Goal: Communication & Community: Answer question/provide support

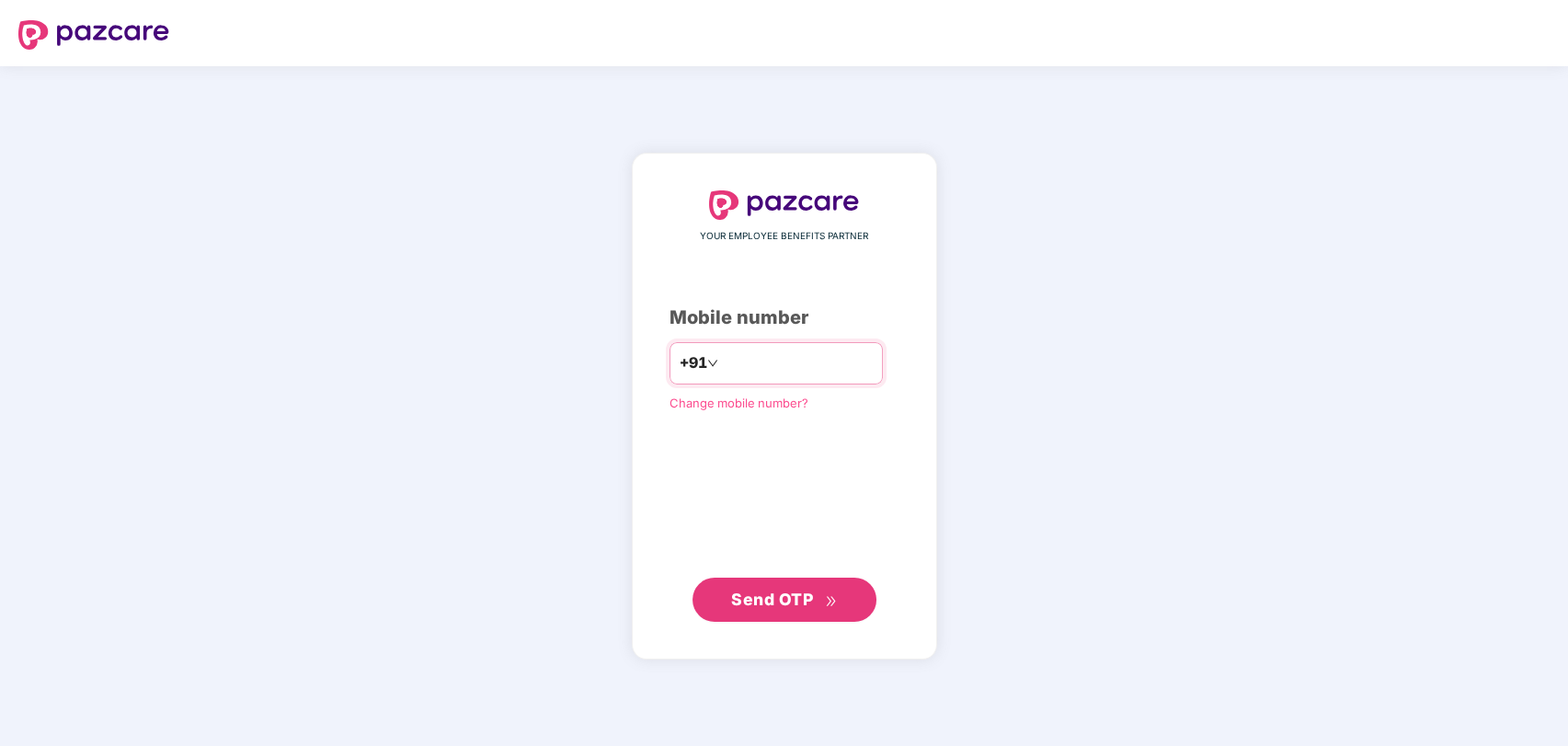
type input "*"
type input "**********"
click at [797, 588] on span "Send OTP" at bounding box center [784, 598] width 105 height 26
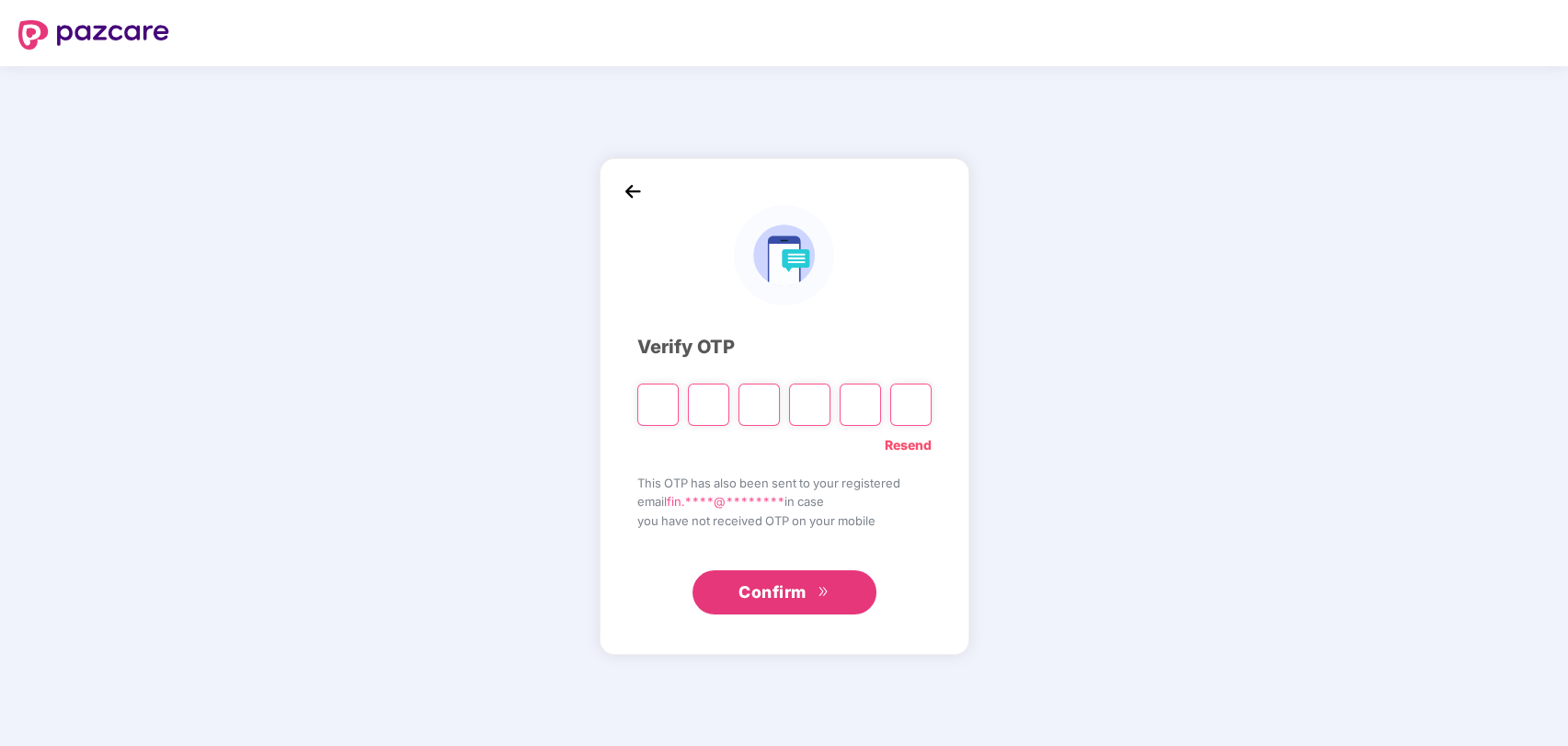
type input "*"
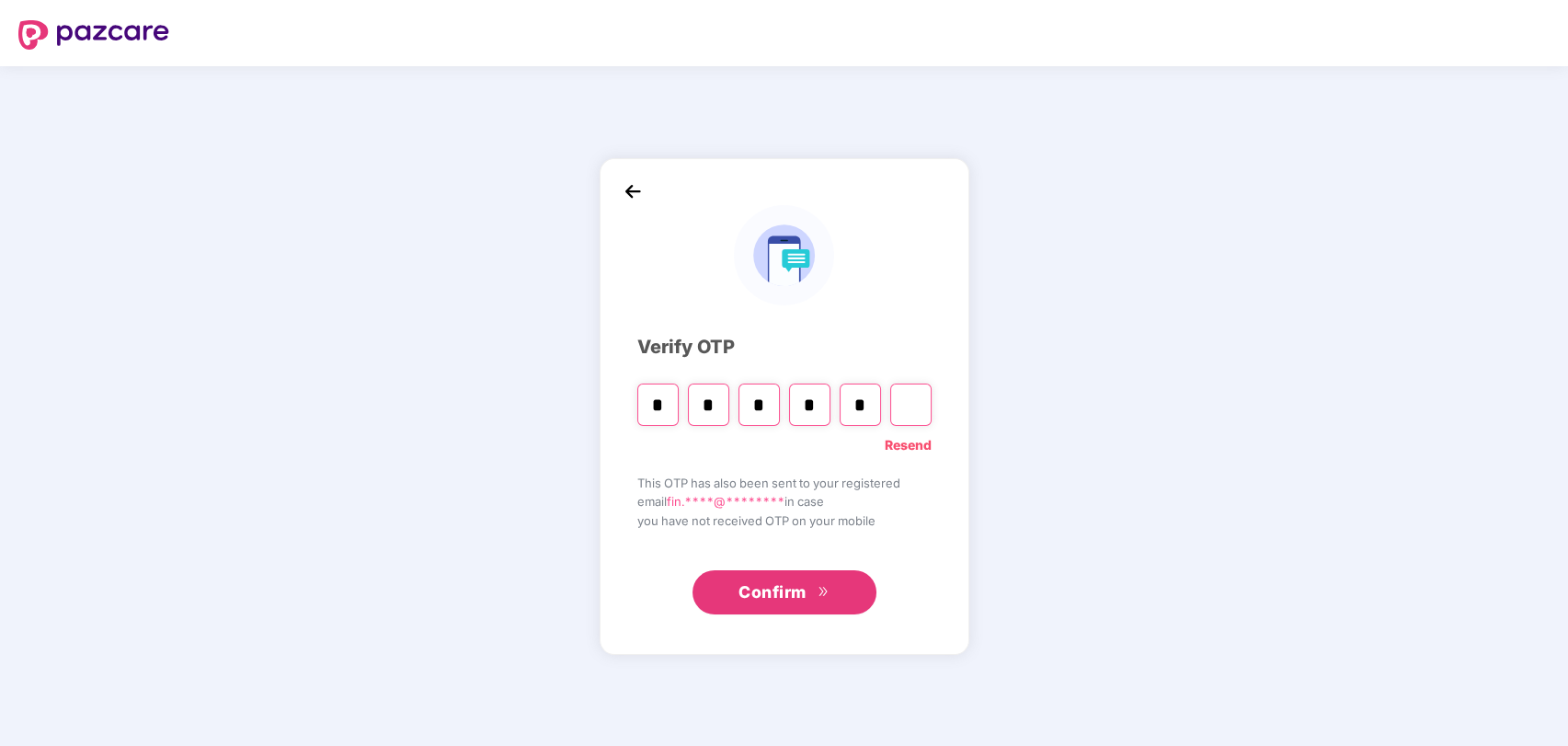
type input "*"
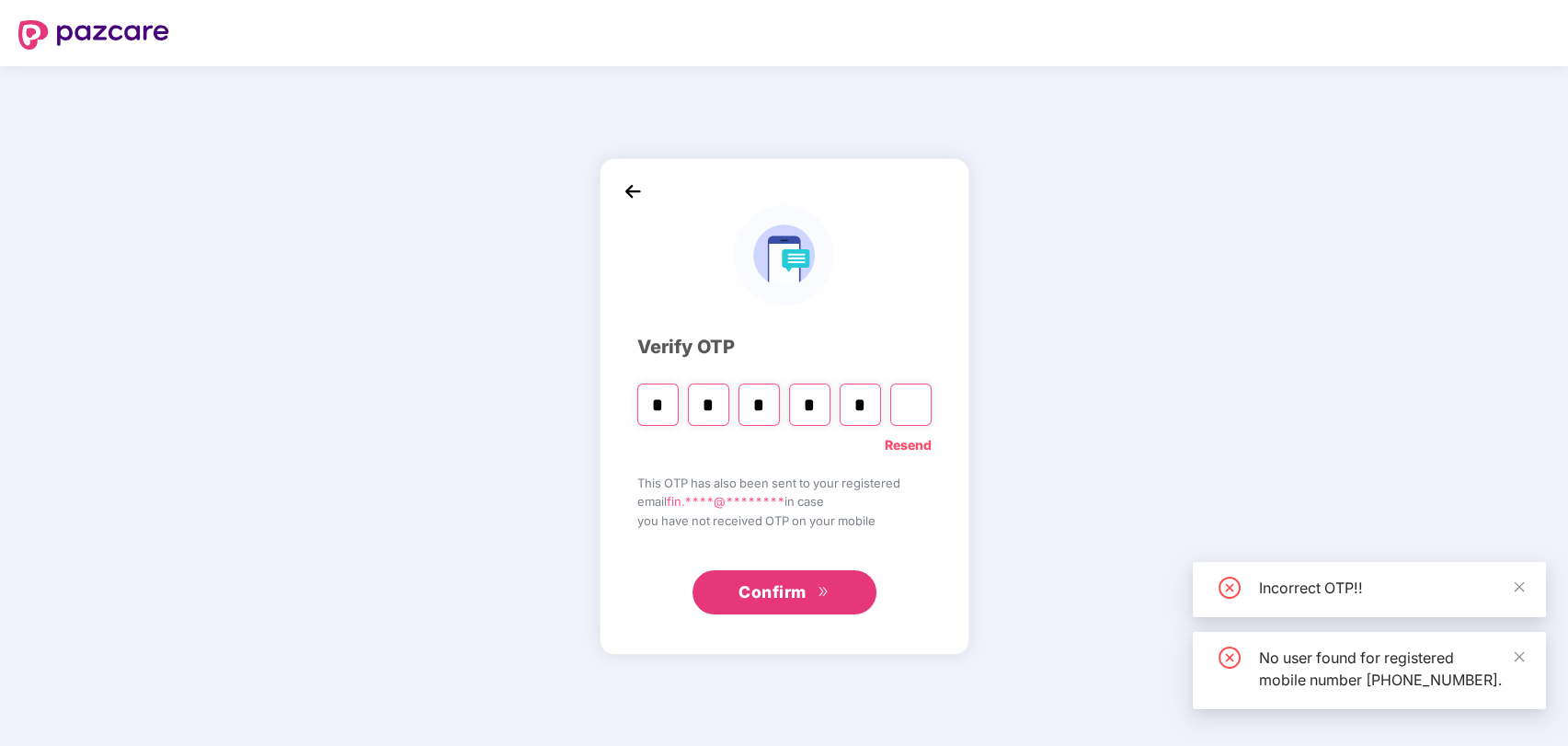
type input "*"
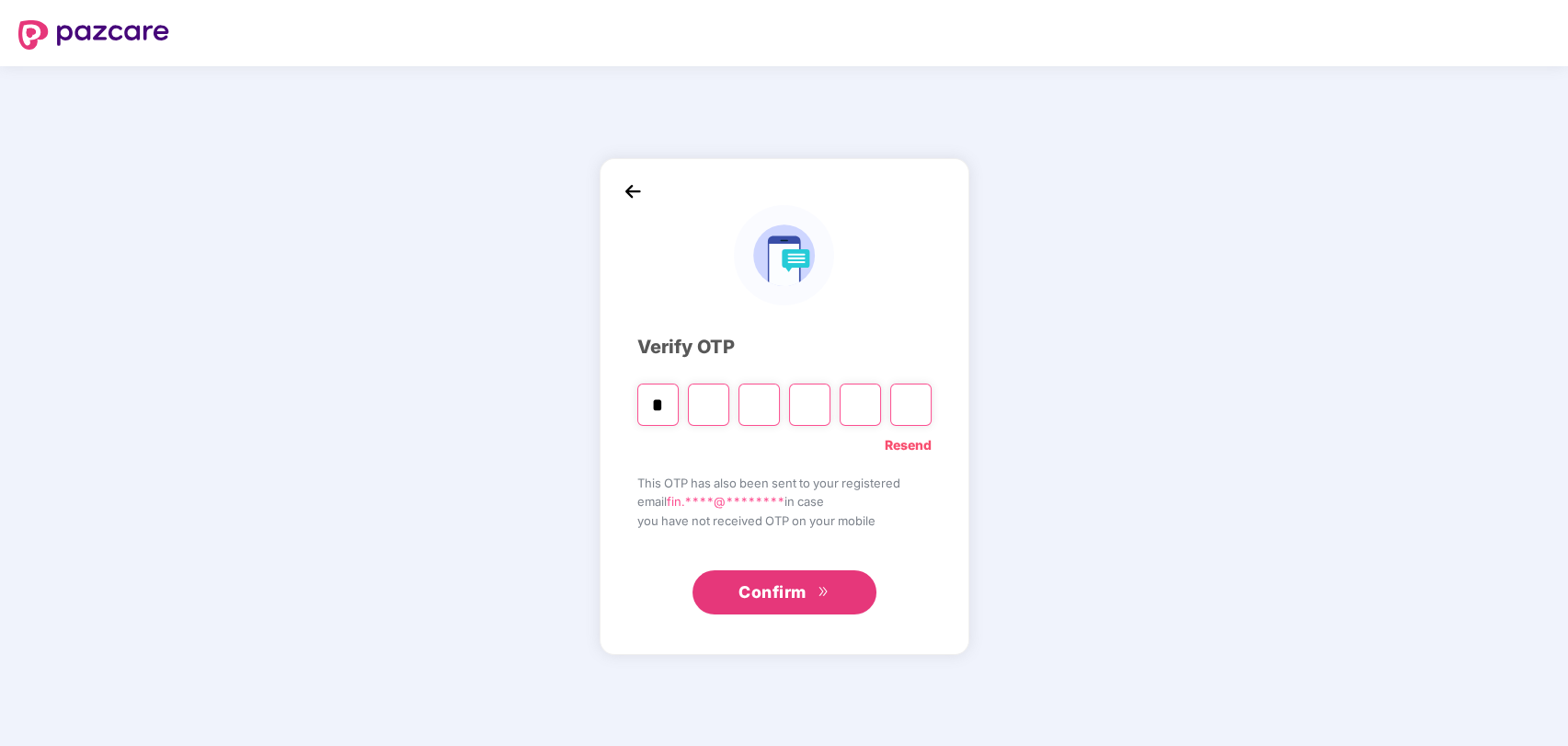
type input "*"
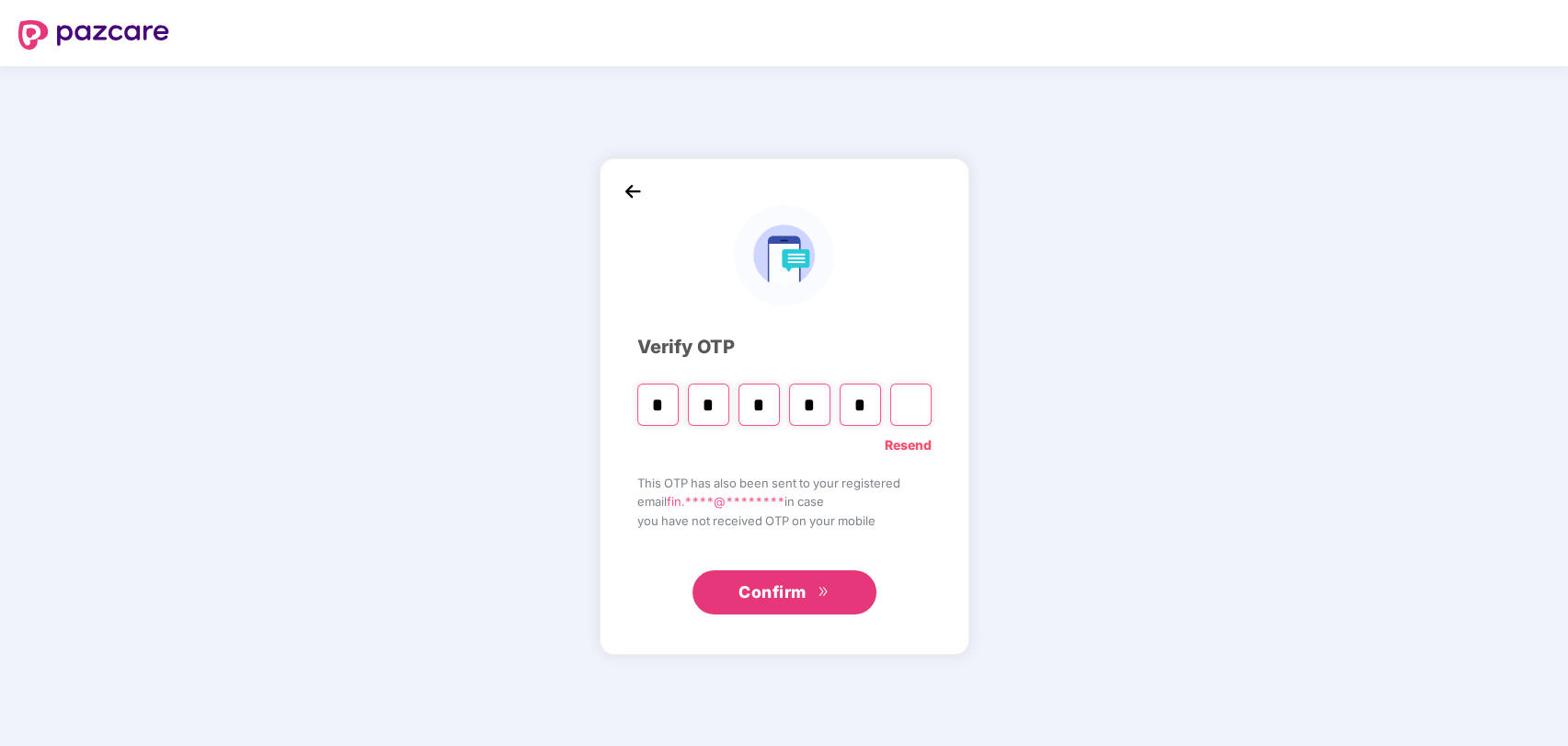
type input "*"
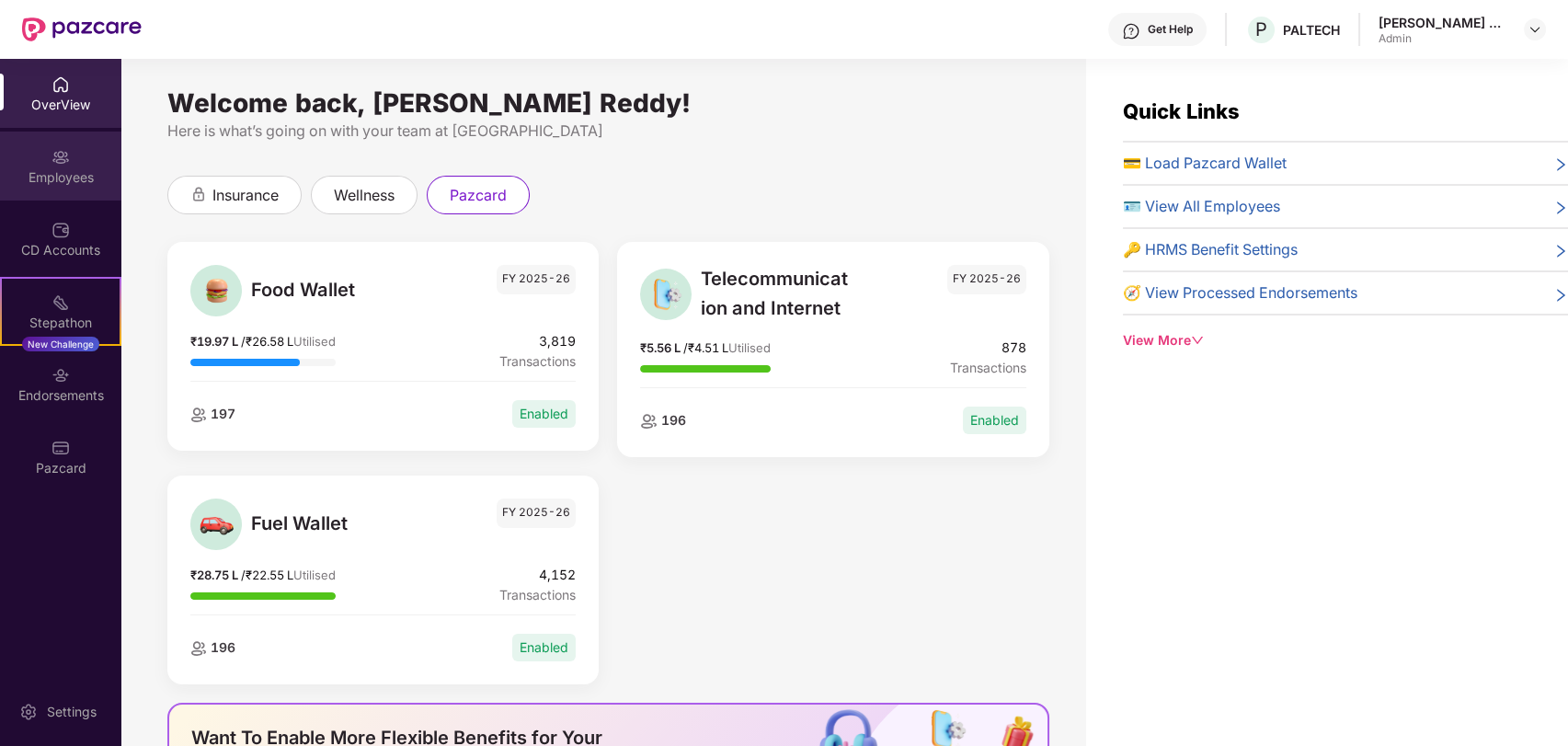
click at [54, 172] on div "Employees" at bounding box center [60, 176] width 122 height 18
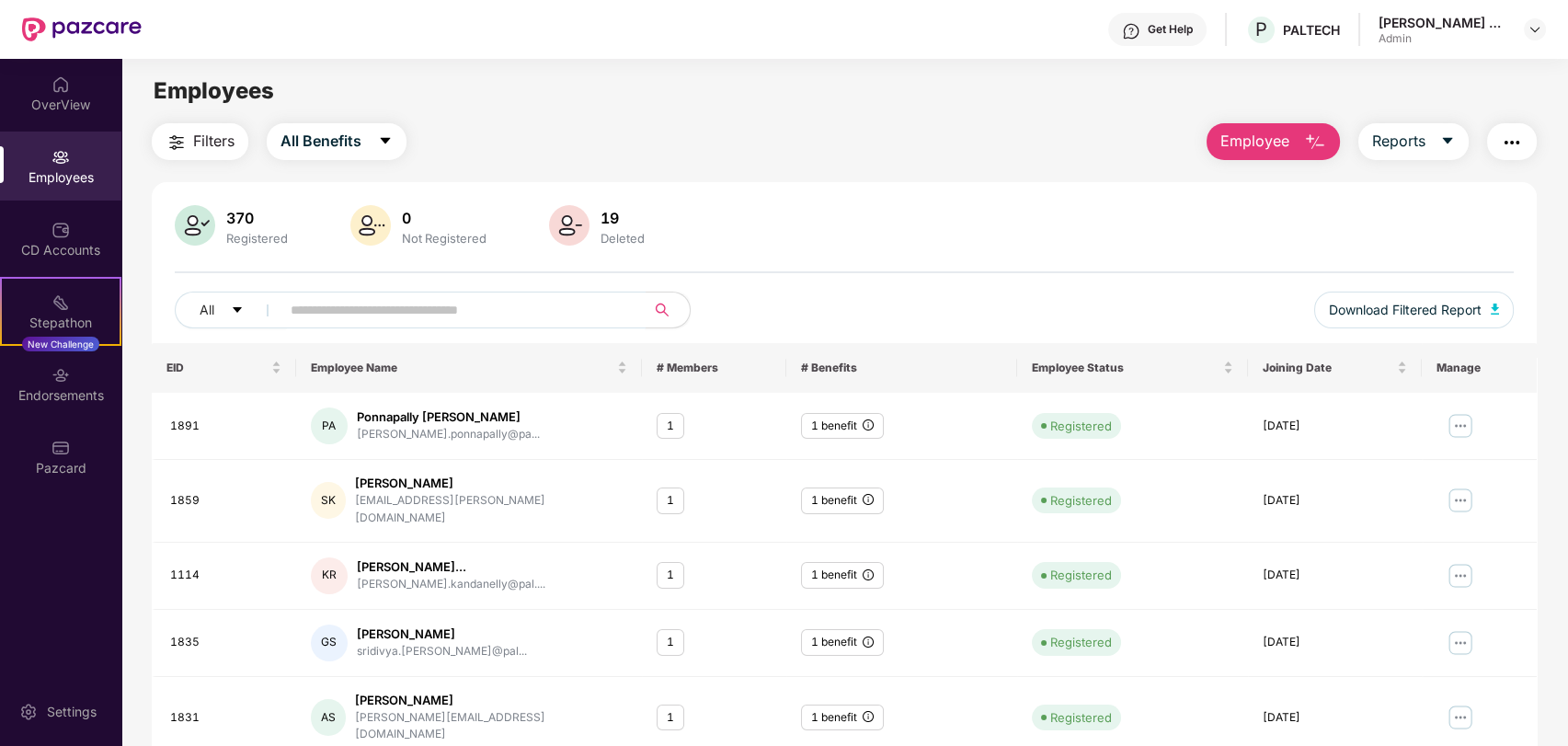
click at [499, 302] on input "text" at bounding box center [456, 310] width 330 height 28
click at [1456, 498] on img at bounding box center [1460, 500] width 30 height 30
click at [527, 477] on div "SK Shweta [PERSON_NAME] [PERSON_NAME][EMAIL_ADDRESS][DOMAIN_NAME]" at bounding box center [469, 501] width 317 height 53
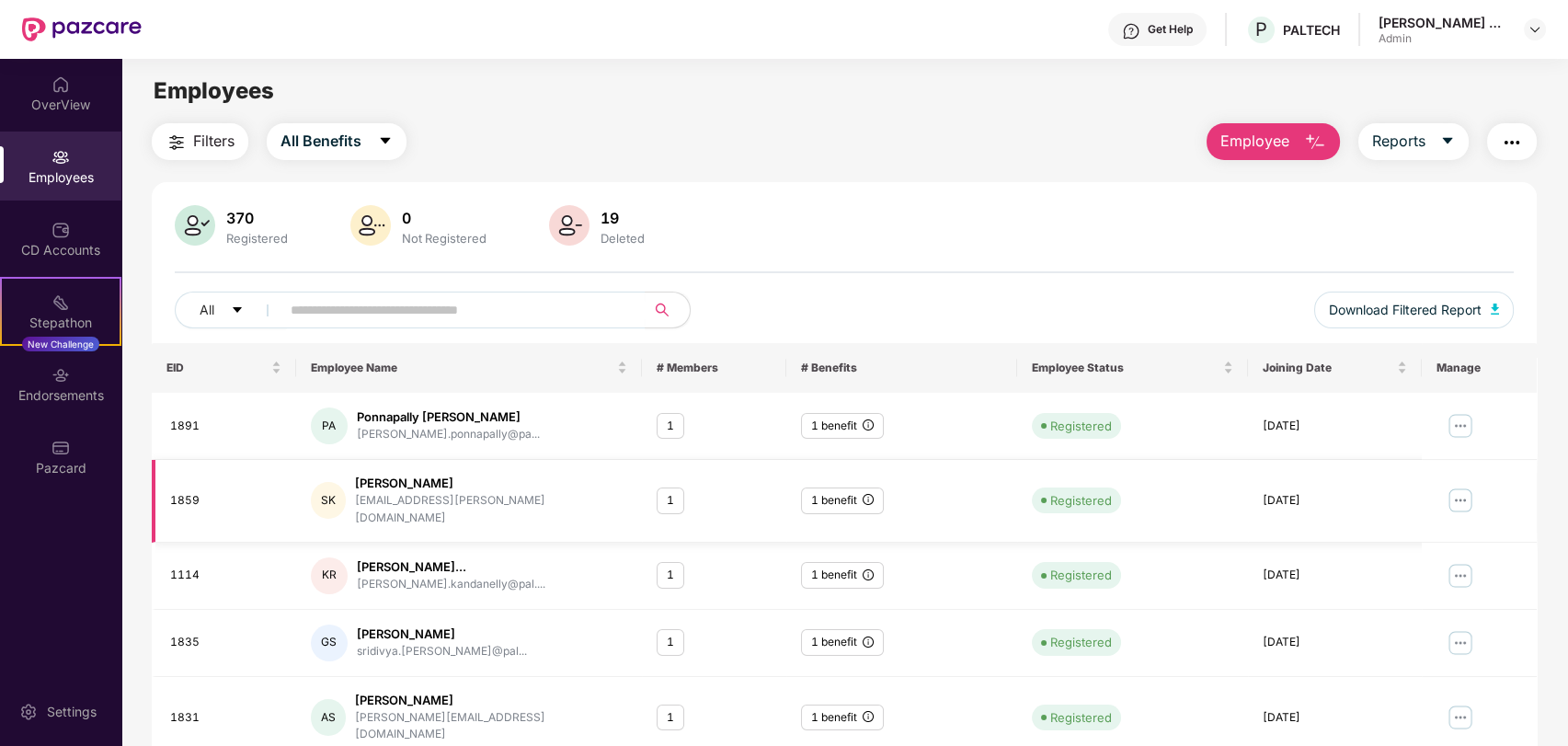
click at [1457, 499] on img at bounding box center [1460, 500] width 30 height 30
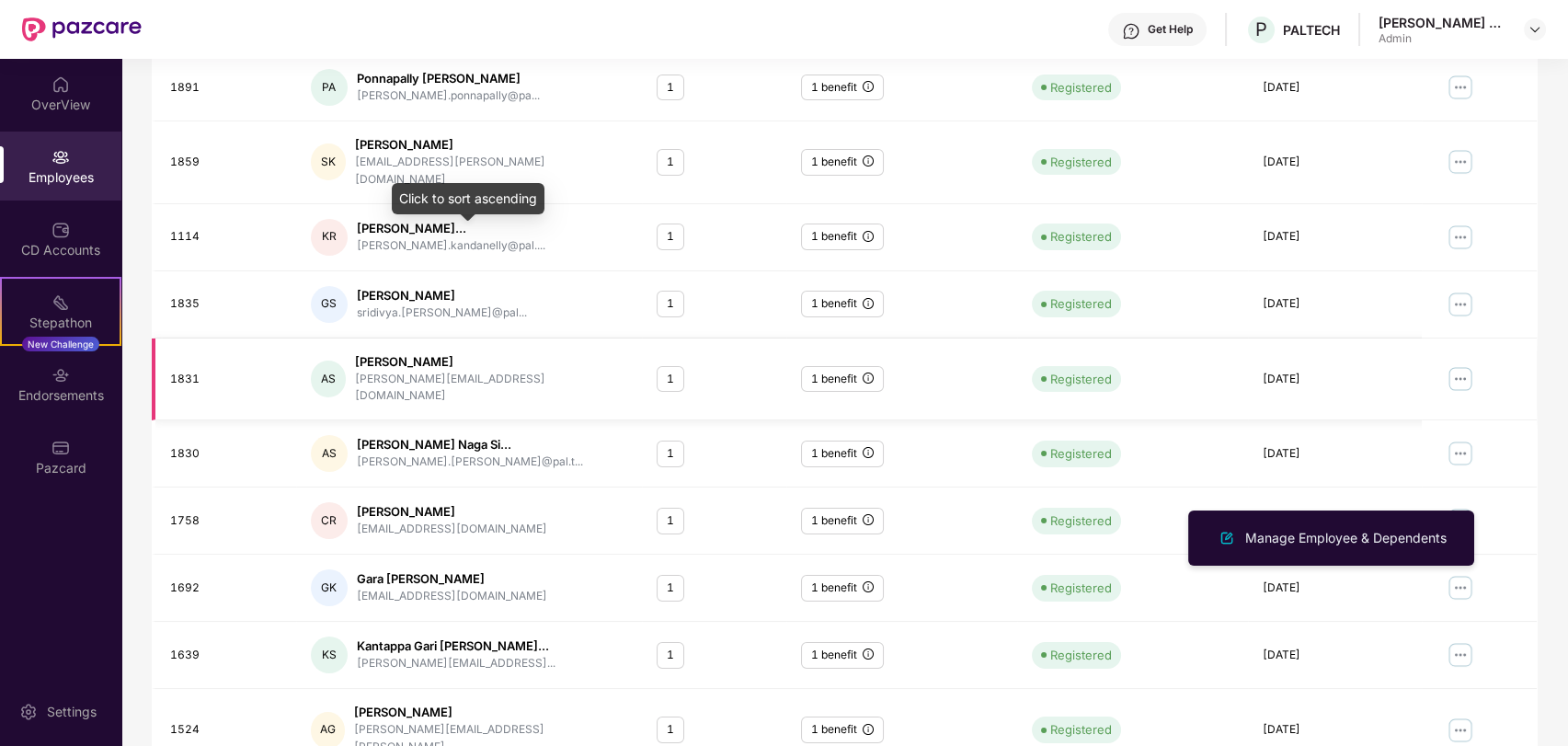
scroll to position [179, 0]
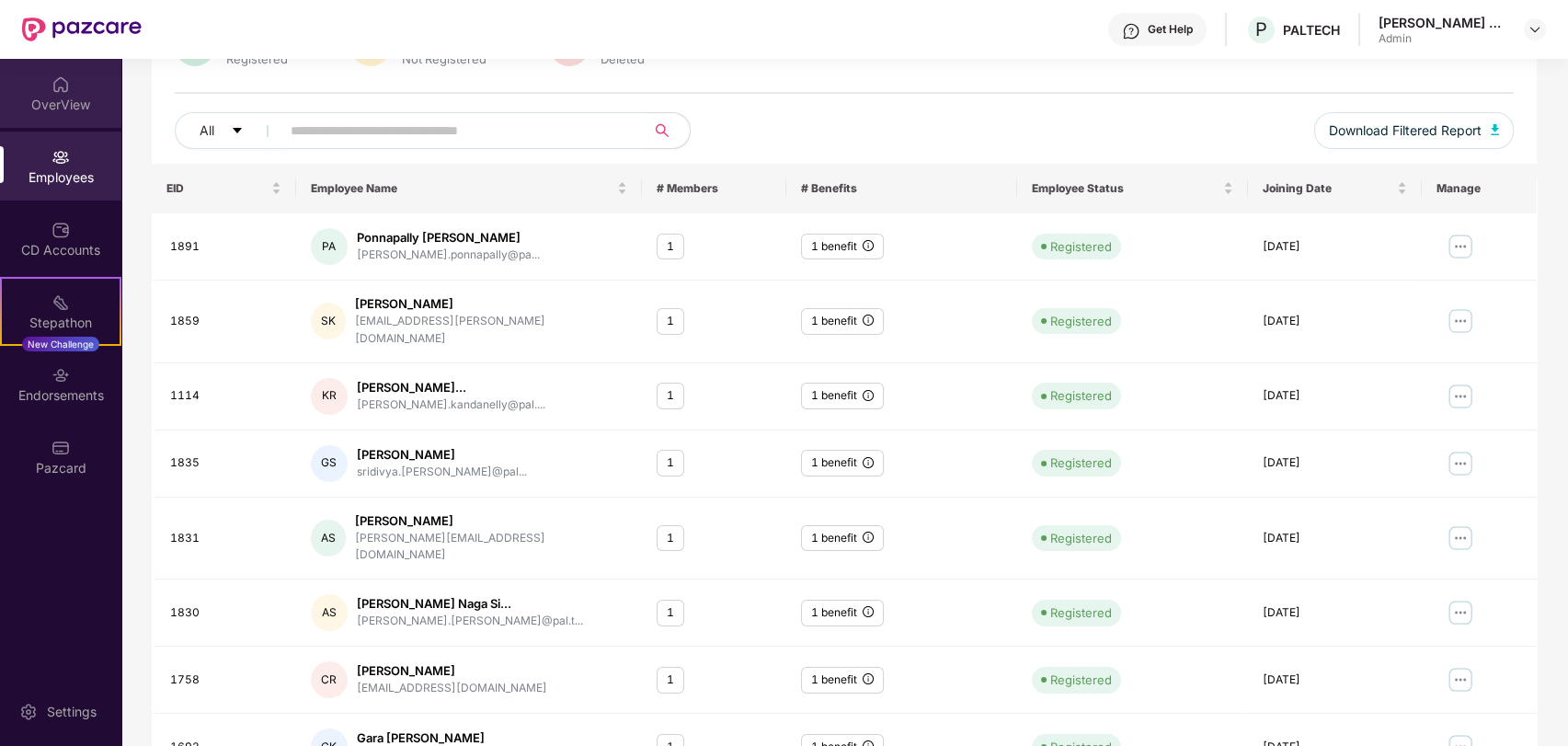
click at [49, 89] on div "OverView" at bounding box center [60, 93] width 122 height 69
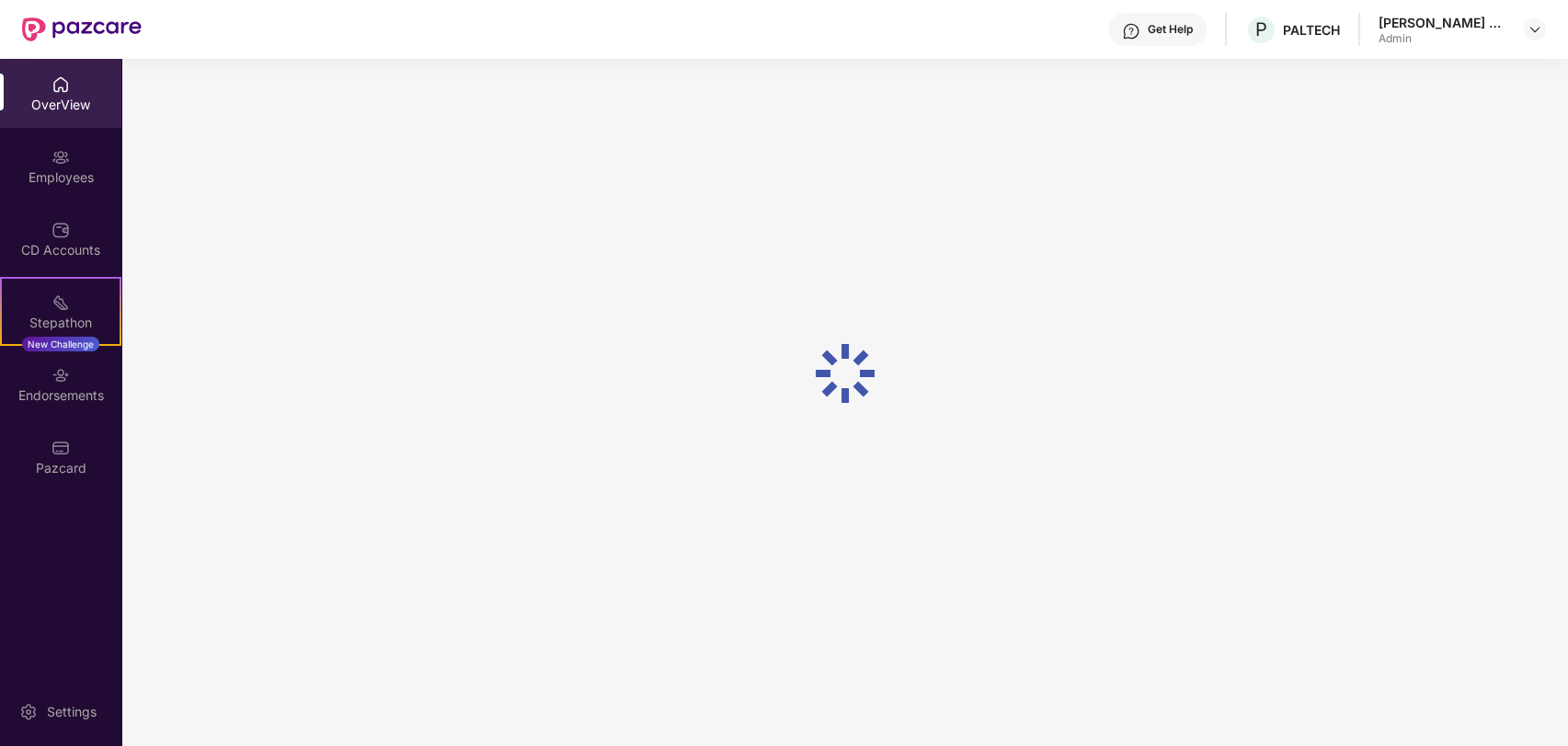
scroll to position [58, 0]
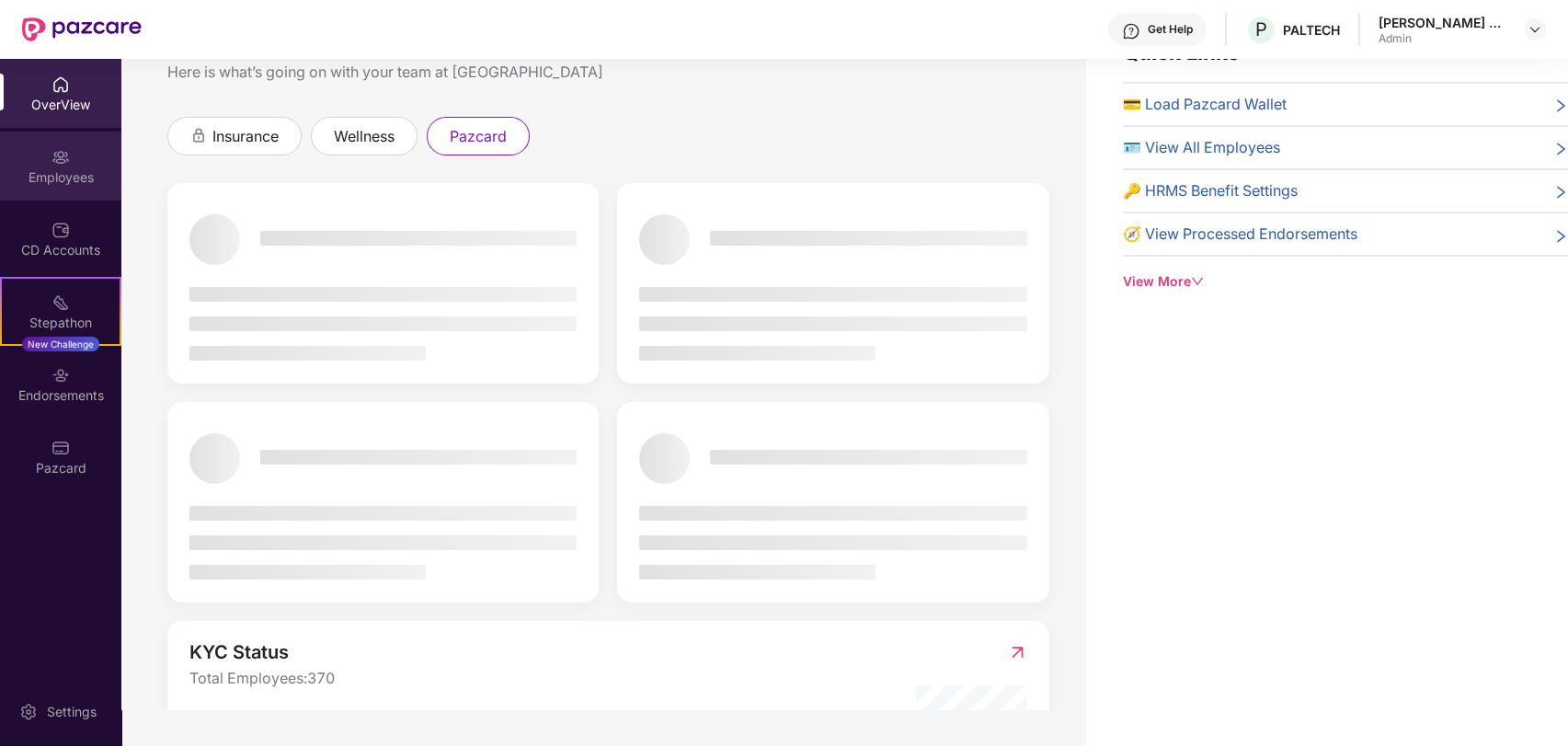
click at [66, 166] on div "Employees" at bounding box center [60, 166] width 122 height 69
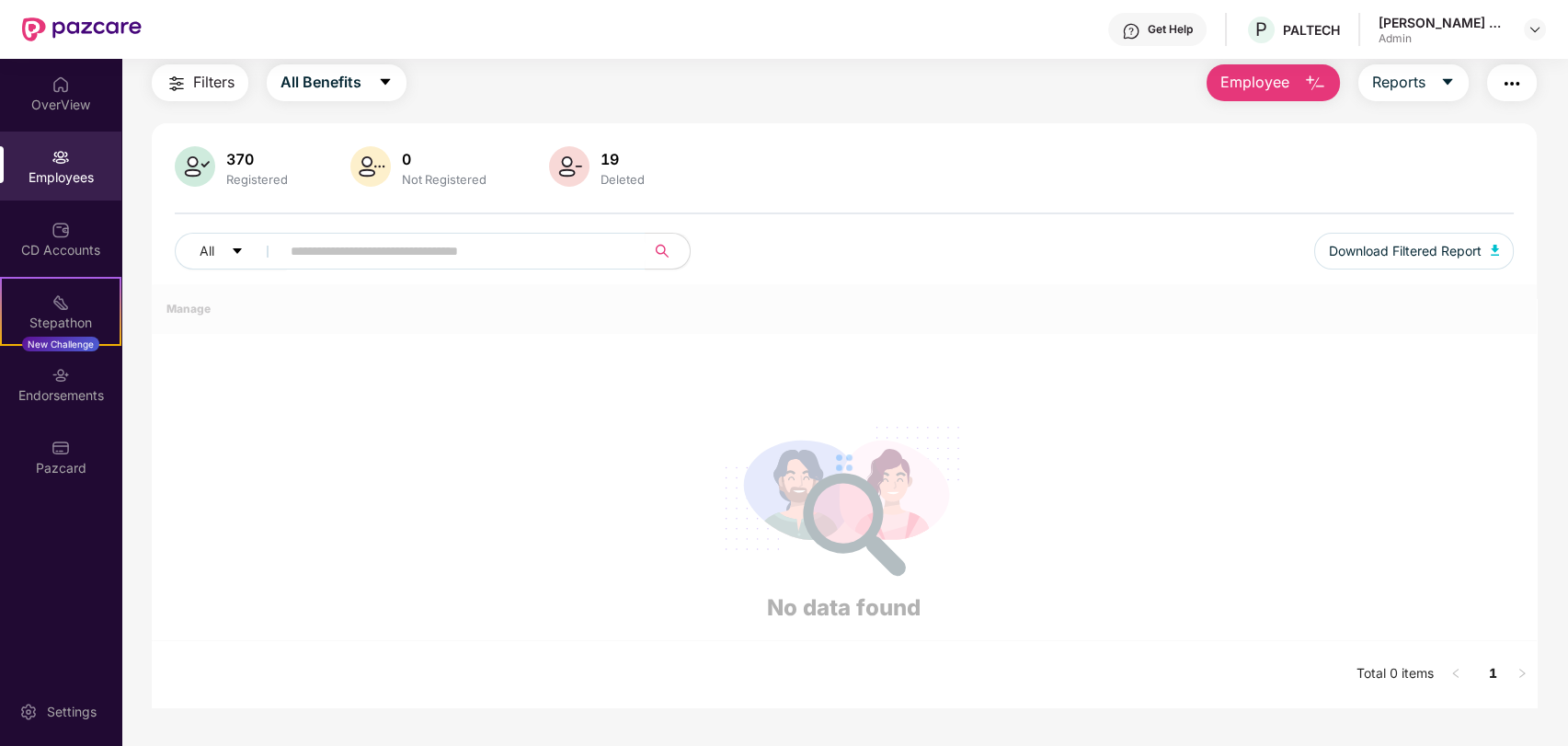
scroll to position [179, 0]
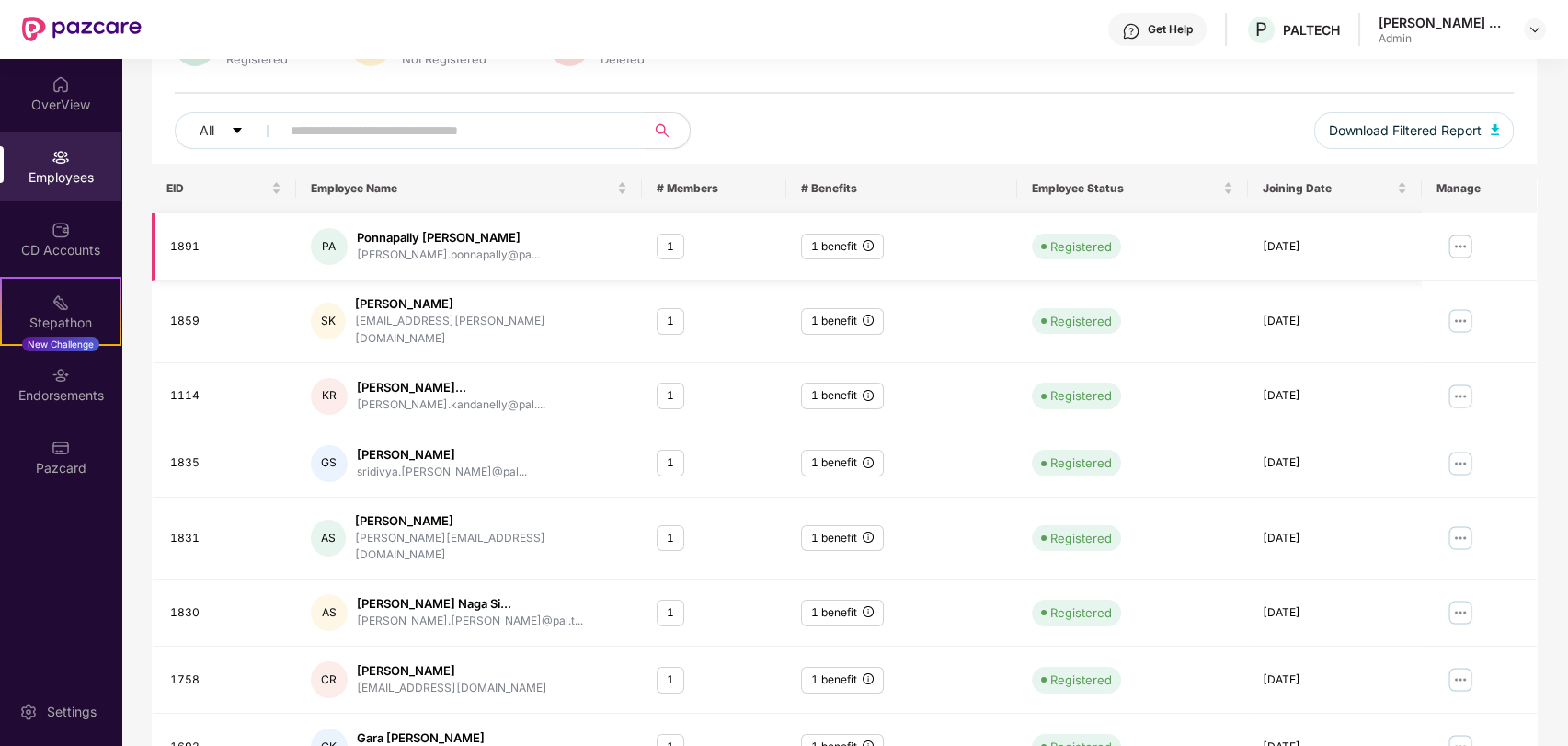
click at [1460, 242] on img at bounding box center [1460, 246] width 30 height 30
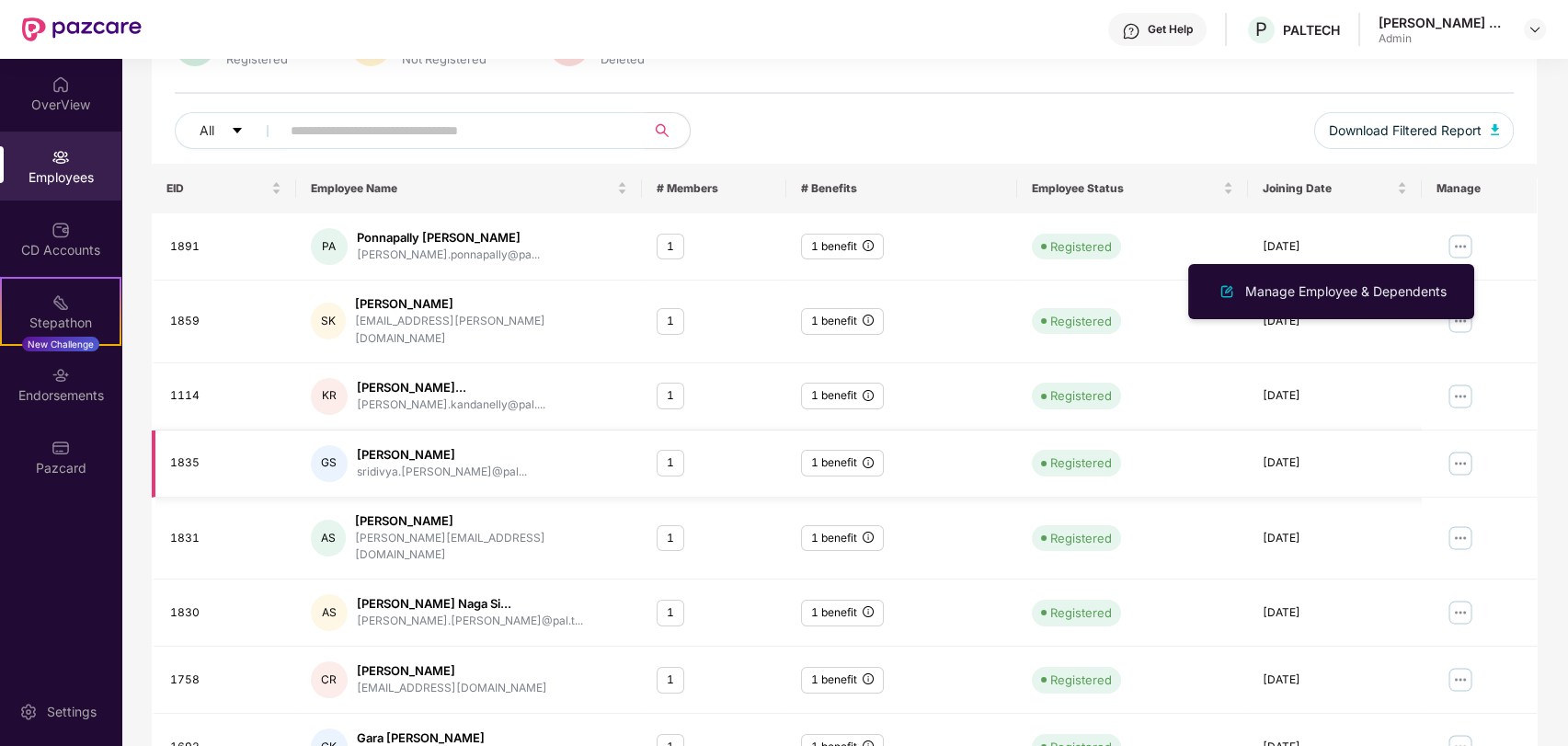
scroll to position [0, 0]
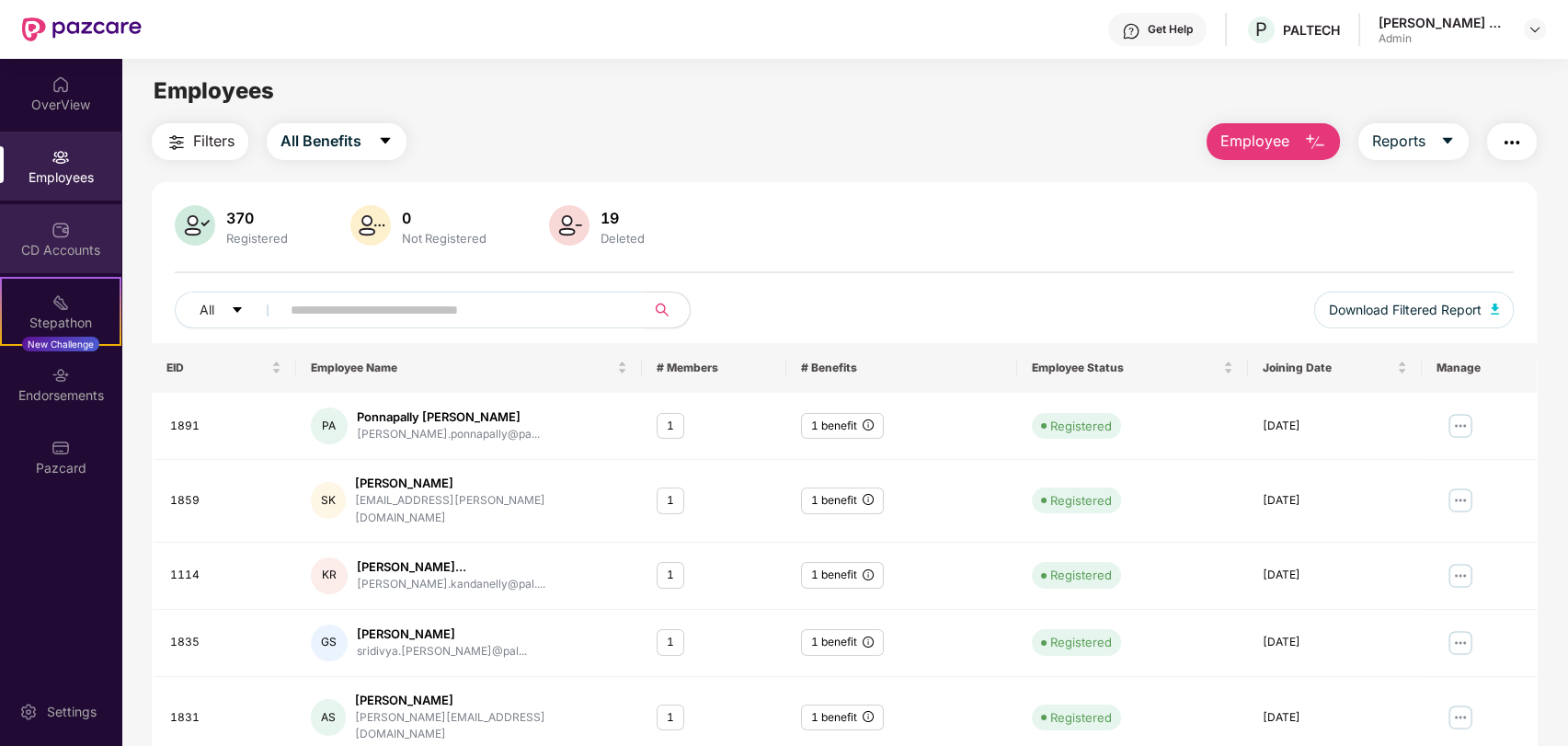
click at [38, 236] on div "CD Accounts" at bounding box center [60, 239] width 122 height 69
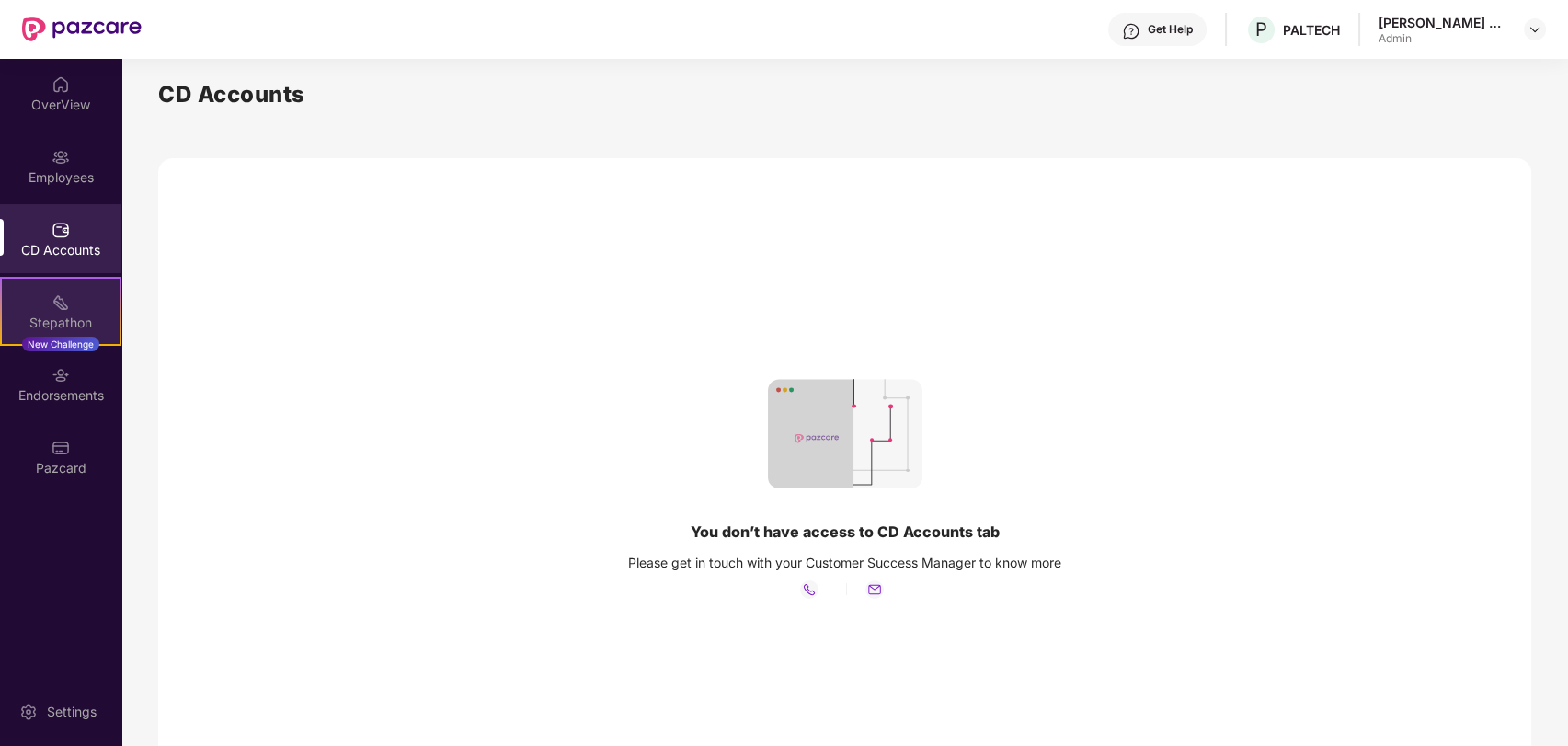
click at [44, 324] on div "Stepathon" at bounding box center [60, 322] width 118 height 18
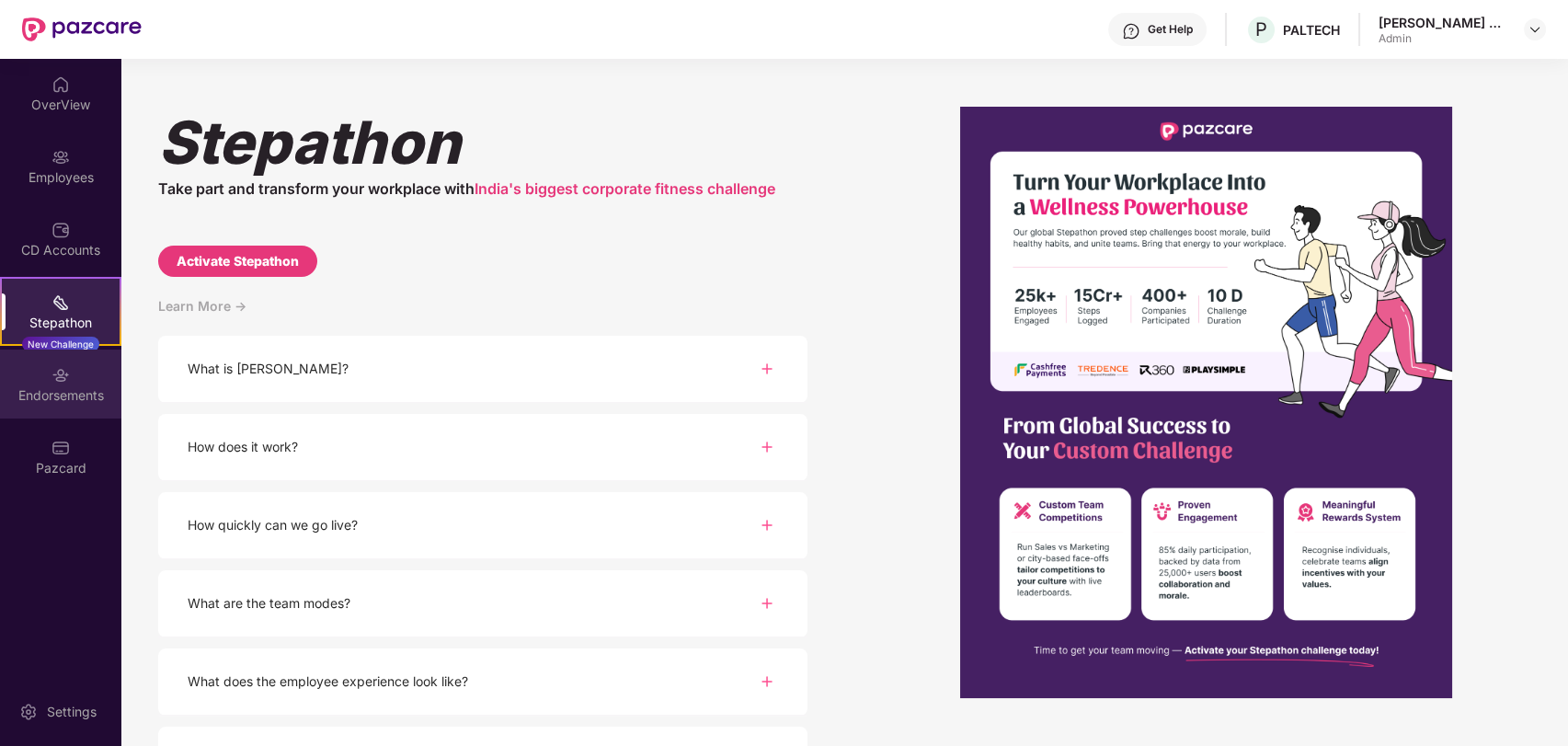
click at [26, 383] on div "Endorsements" at bounding box center [60, 384] width 122 height 69
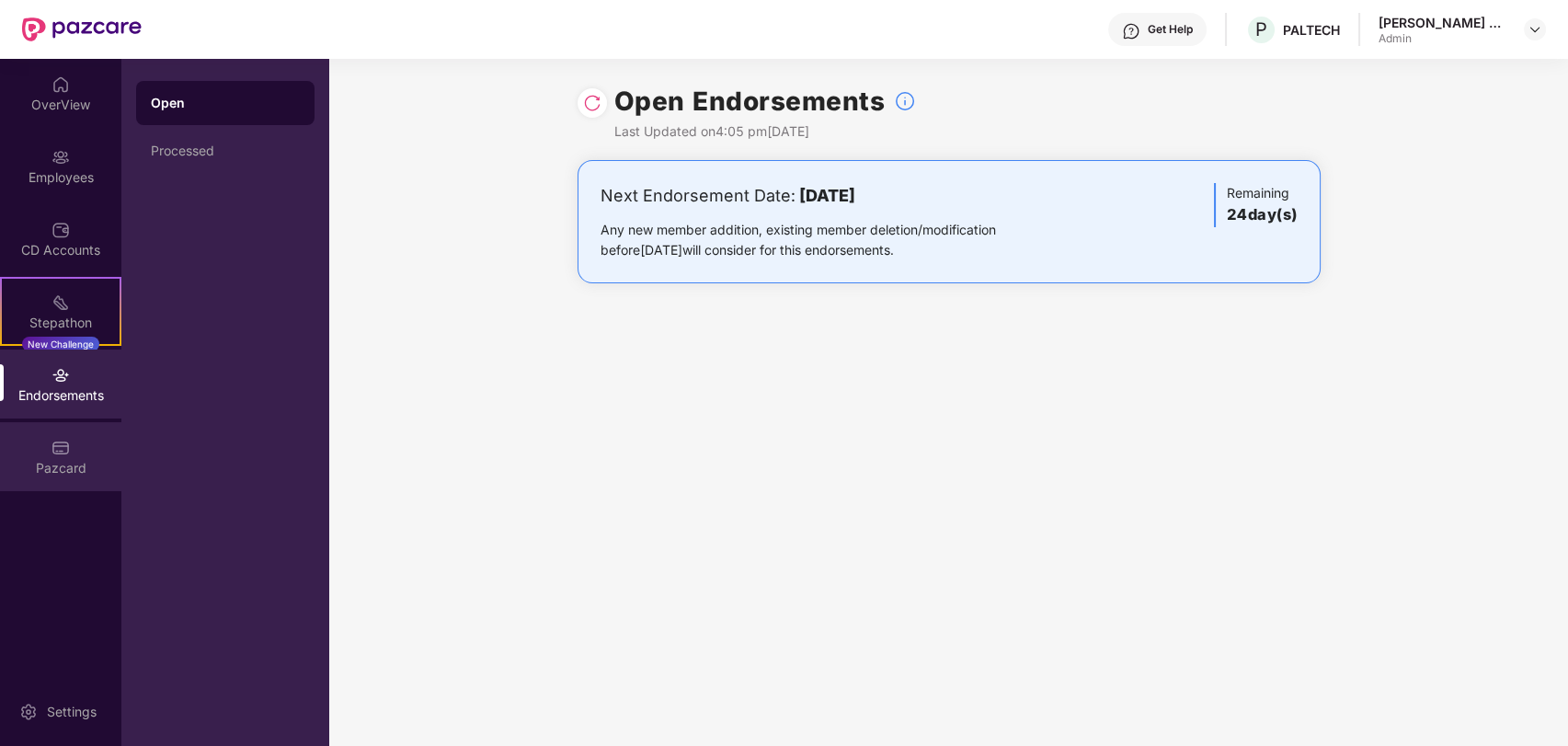
click at [61, 457] on div "Pazcard" at bounding box center [60, 456] width 122 height 69
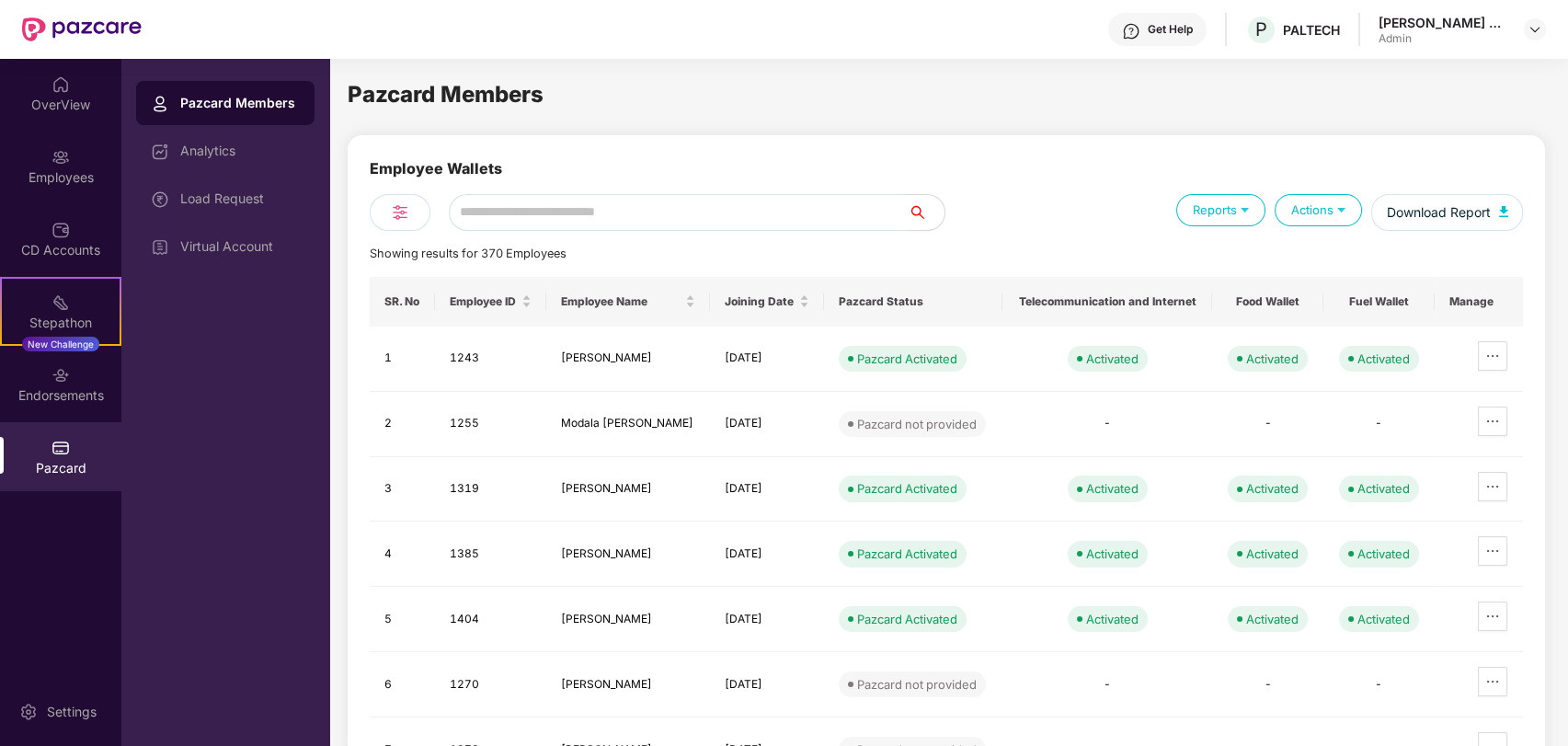
paste input "**********"
click at [582, 198] on input "**********" at bounding box center [678, 212] width 459 height 36
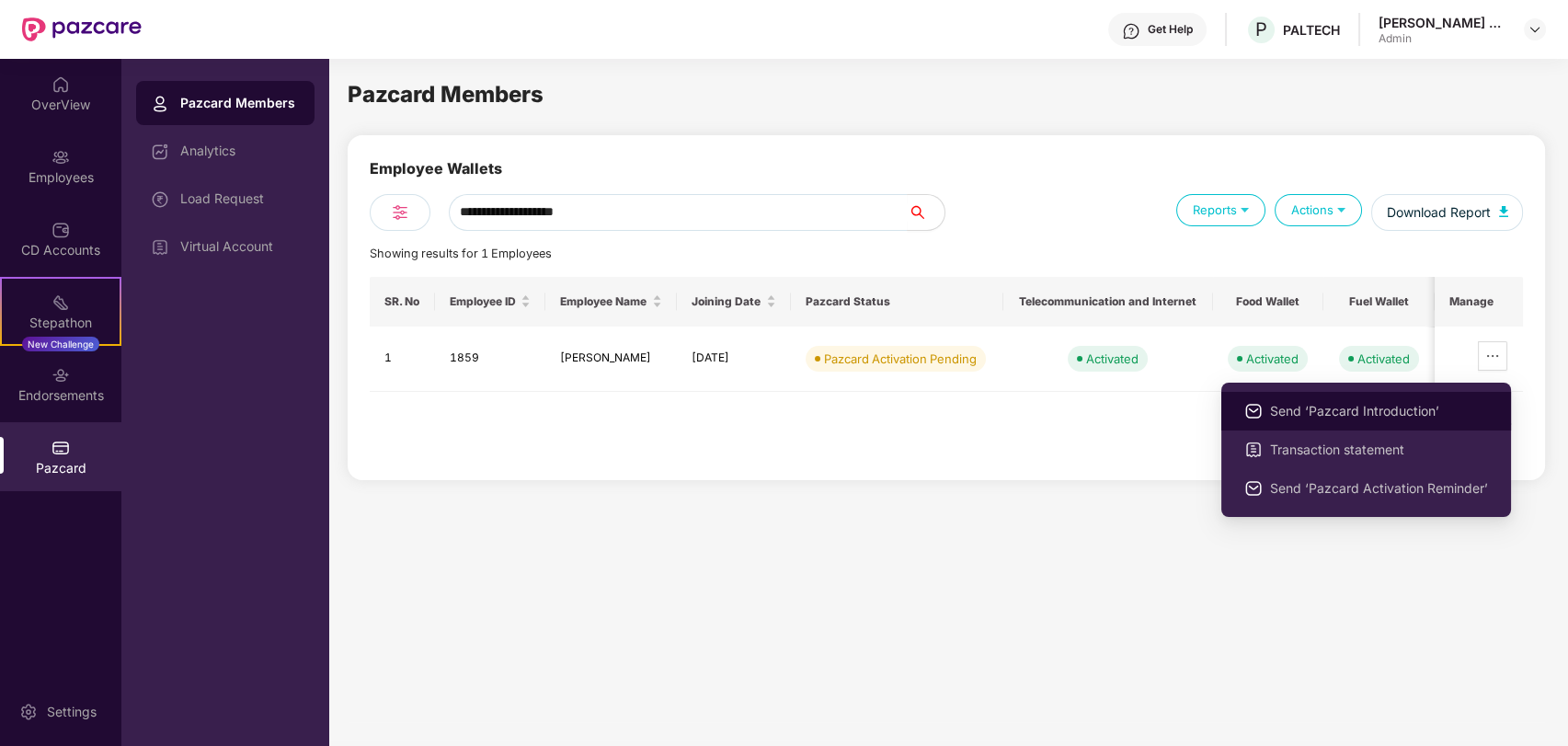
click at [1327, 409] on span "Send ‘Pazcard Introduction’" at bounding box center [1378, 410] width 218 height 20
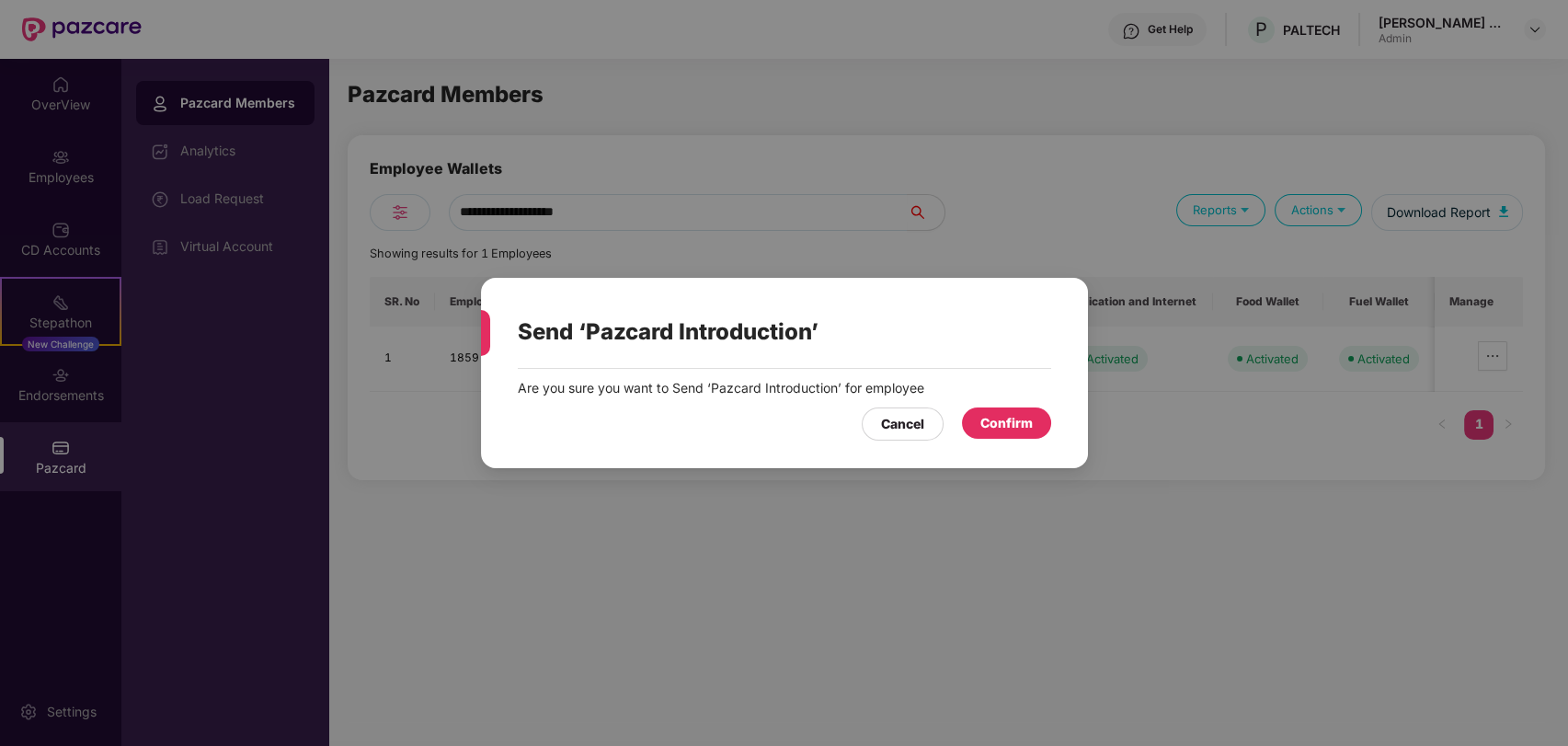
click at [1017, 413] on div "Confirm" at bounding box center [1006, 423] width 53 height 20
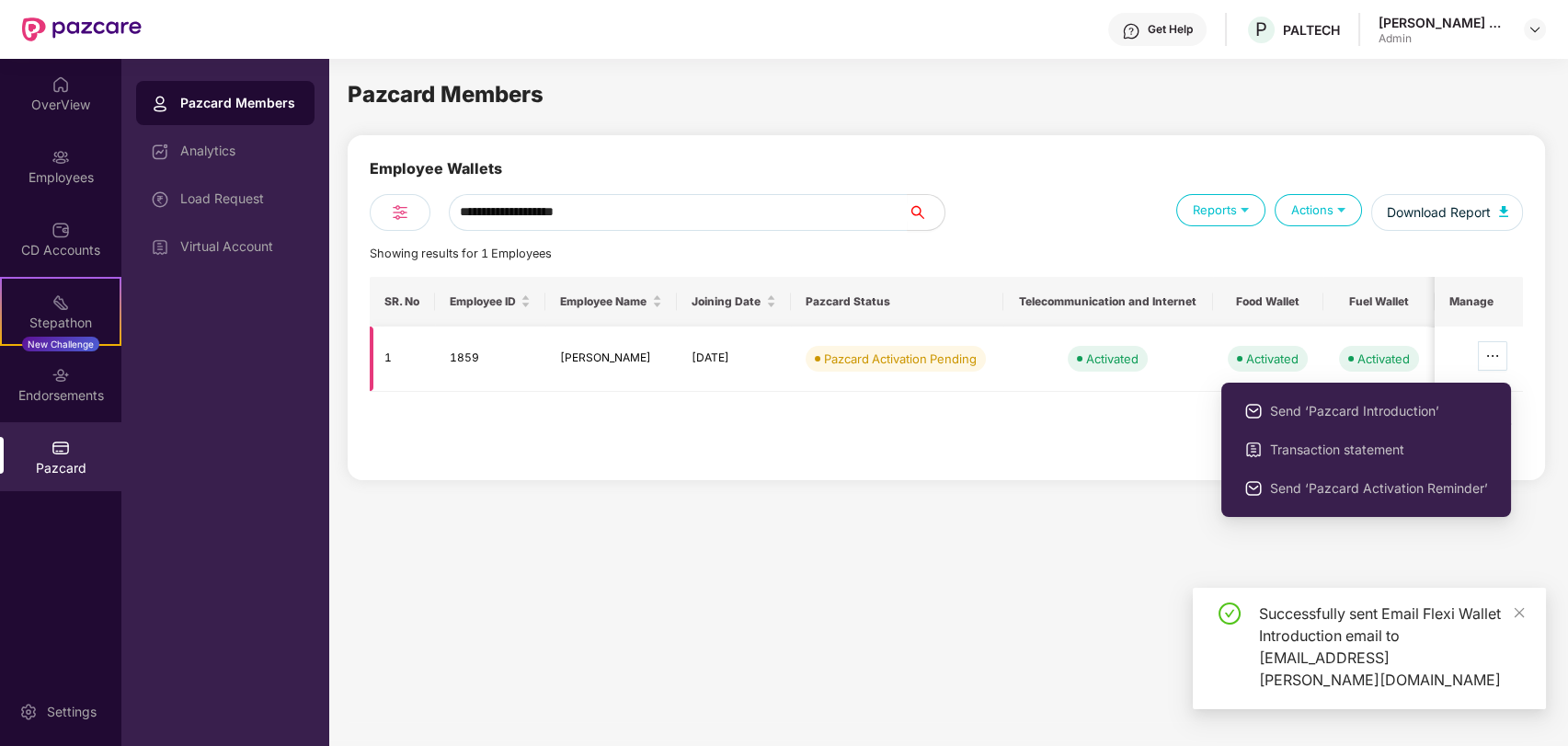
click at [1495, 350] on icon "ellipsis" at bounding box center [1492, 355] width 14 height 14
click at [1400, 487] on span "Send ‘Pazcard Activation Reminder’" at bounding box center [1378, 488] width 218 height 20
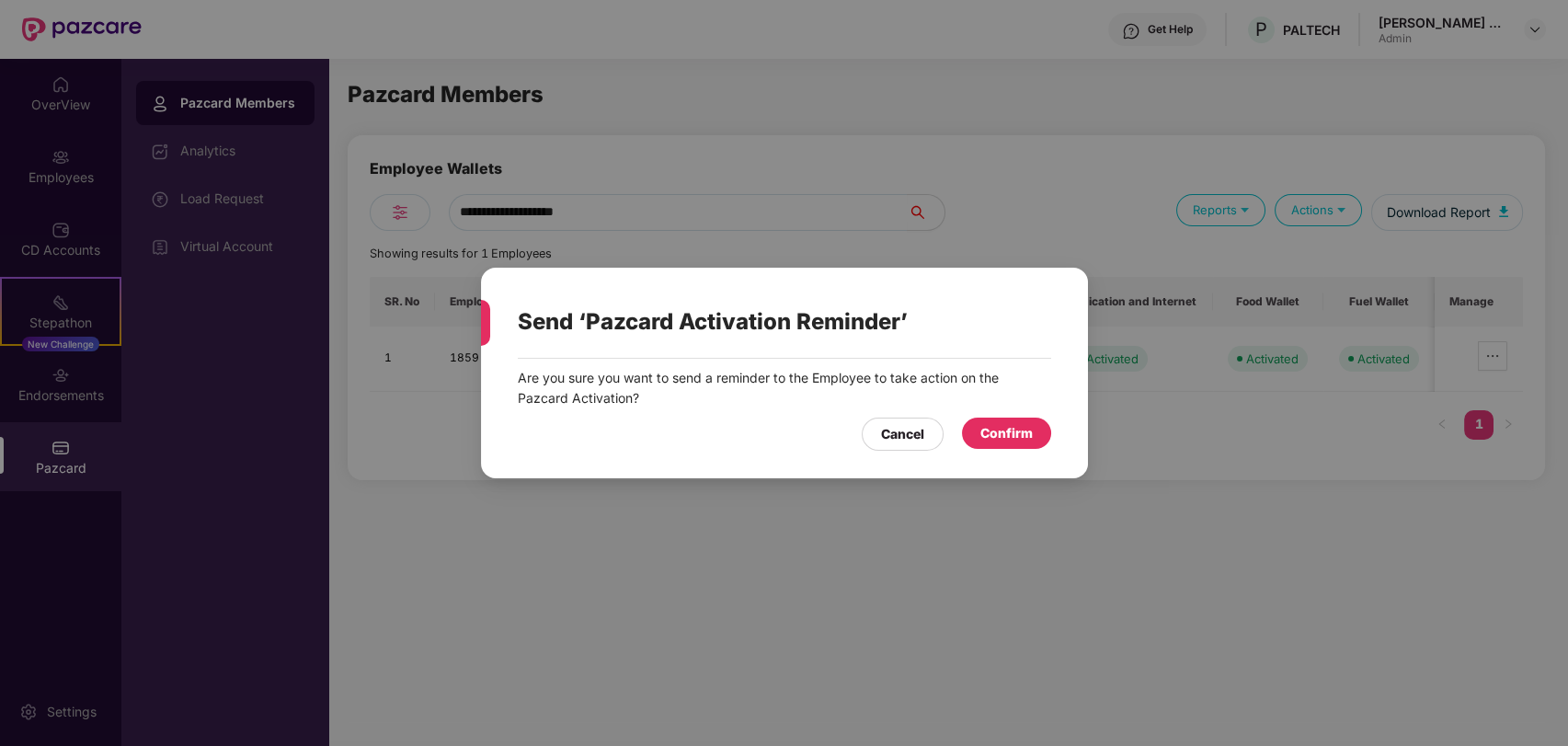
click at [1000, 433] on div "Confirm" at bounding box center [1006, 432] width 53 height 20
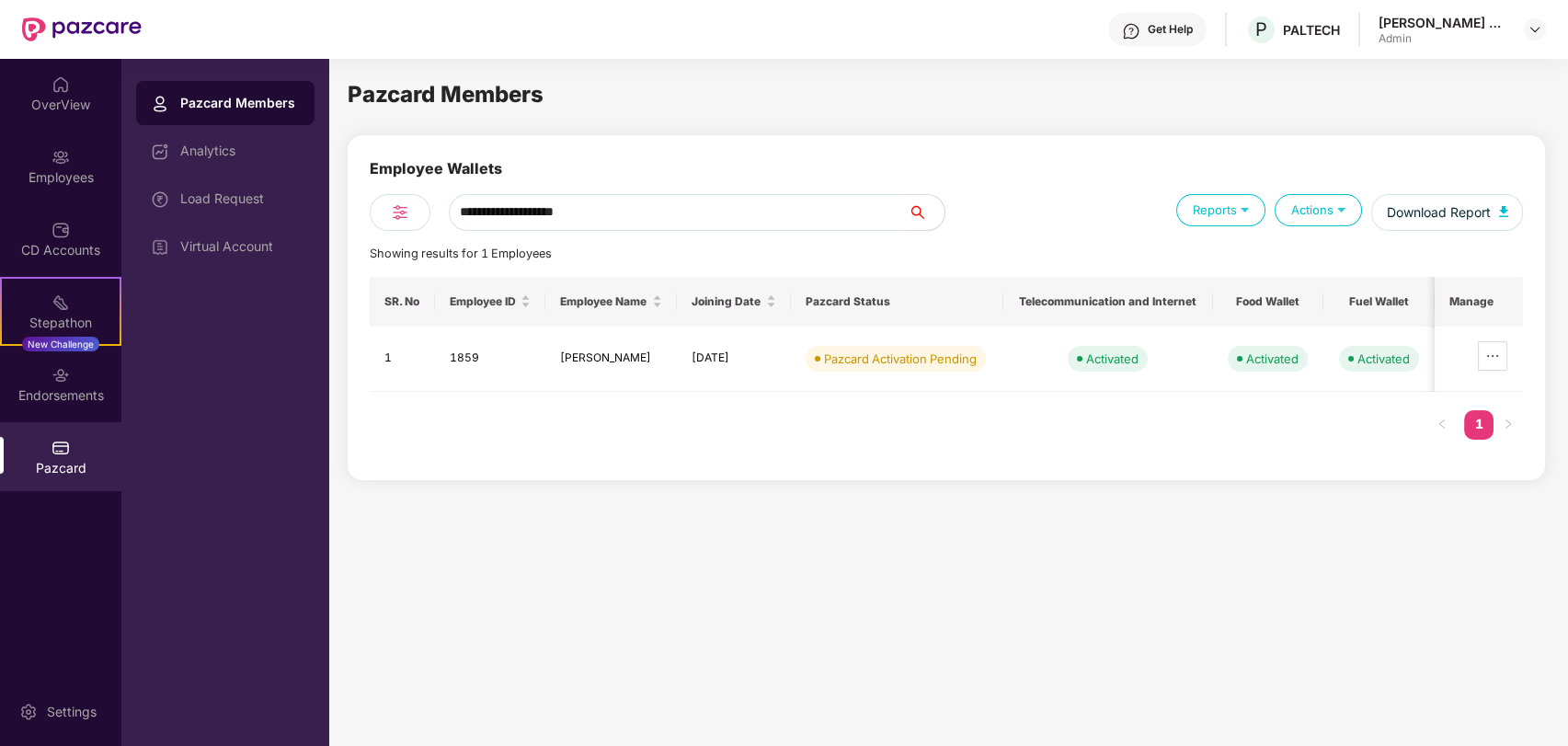
click at [673, 222] on input "**********" at bounding box center [678, 212] width 459 height 36
paste input "text"
click at [673, 222] on input "**********" at bounding box center [678, 212] width 459 height 36
type input "**********"
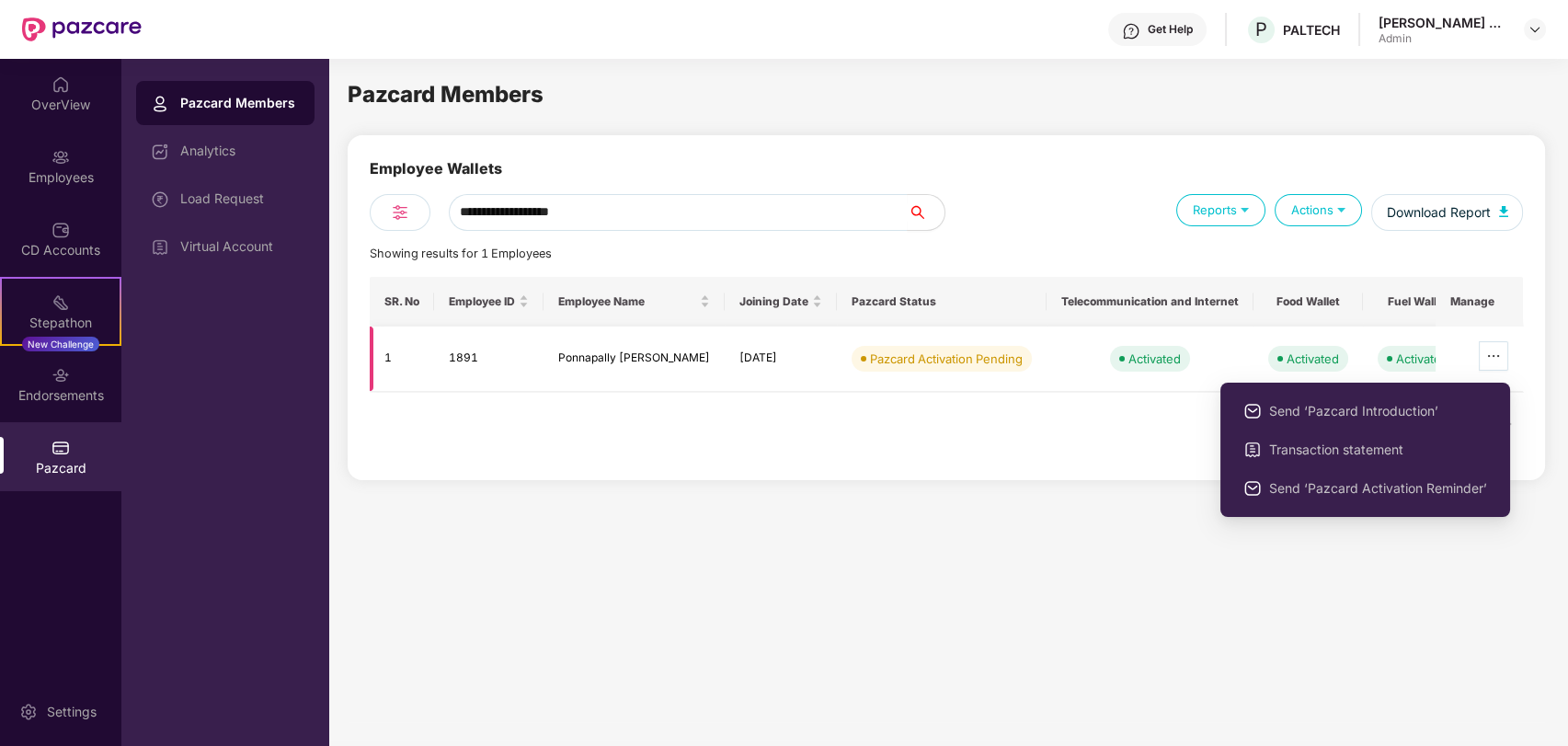
click at [1491, 348] on icon "ellipsis" at bounding box center [1493, 355] width 14 height 14
click at [1383, 406] on span "Send ‘Pazcard Introduction’" at bounding box center [1377, 410] width 218 height 20
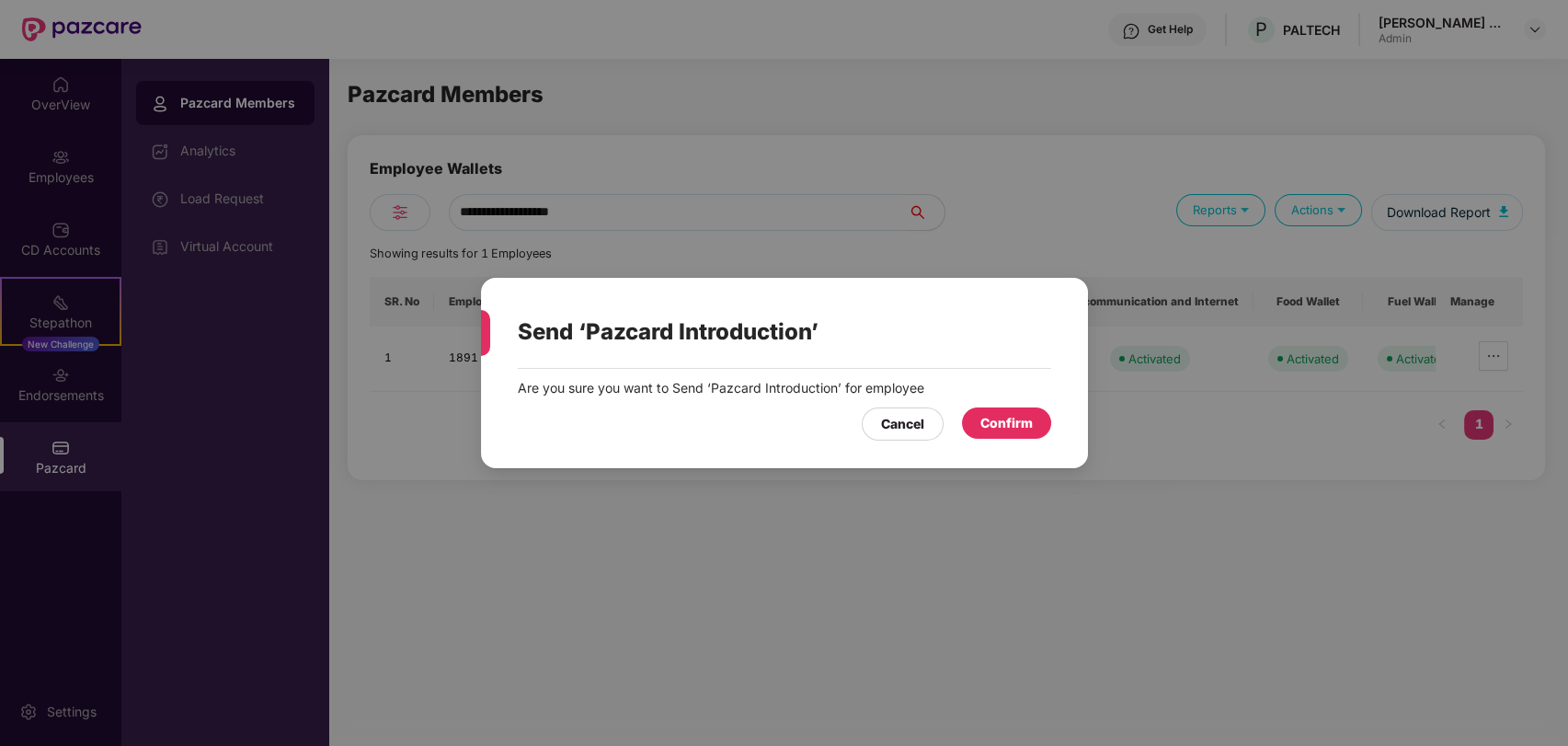
click at [998, 427] on div "Confirm" at bounding box center [1006, 423] width 53 height 20
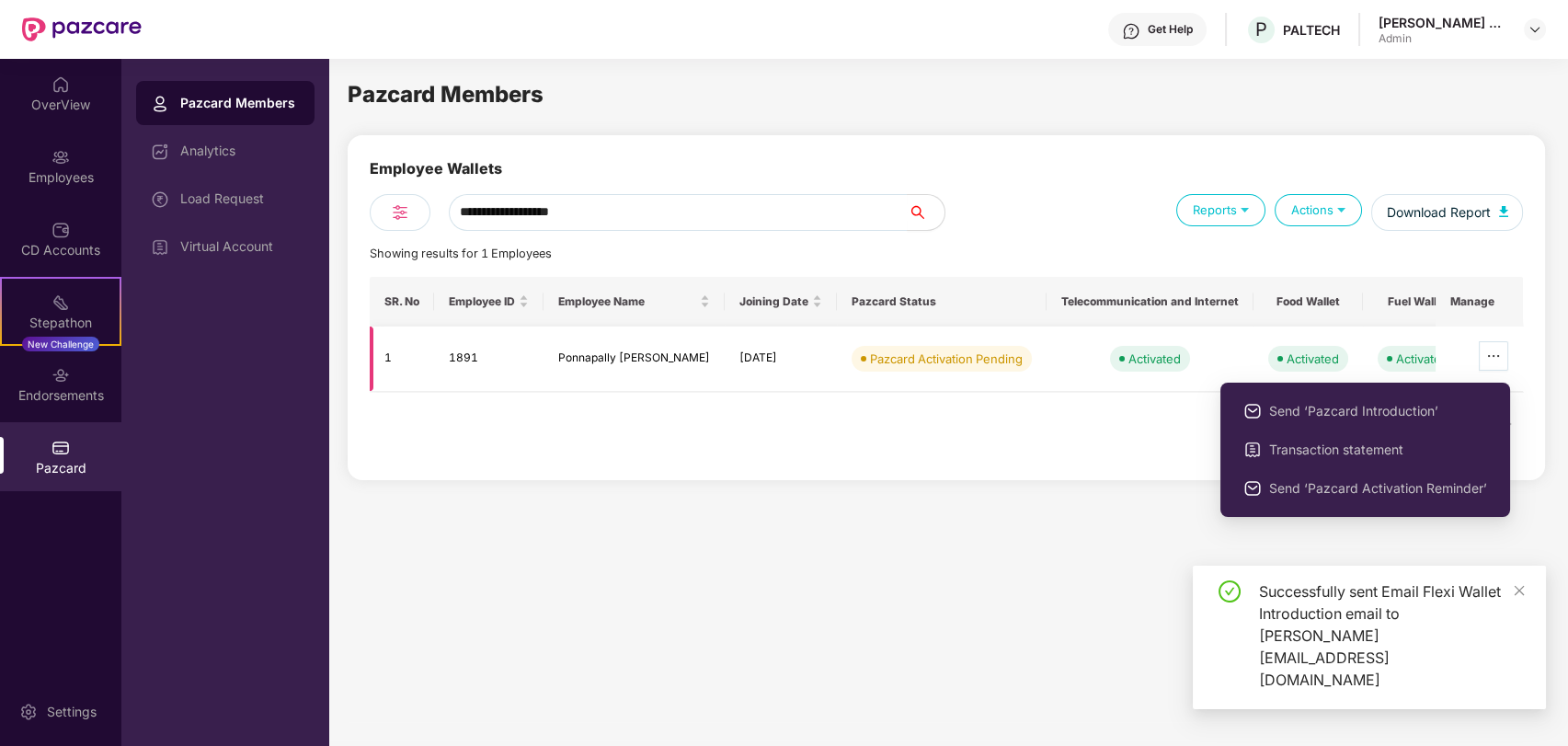
click at [1493, 342] on button "button" at bounding box center [1493, 356] width 30 height 30
click at [1322, 487] on span "Send ‘Pazcard Activation Reminder’" at bounding box center [1377, 488] width 218 height 20
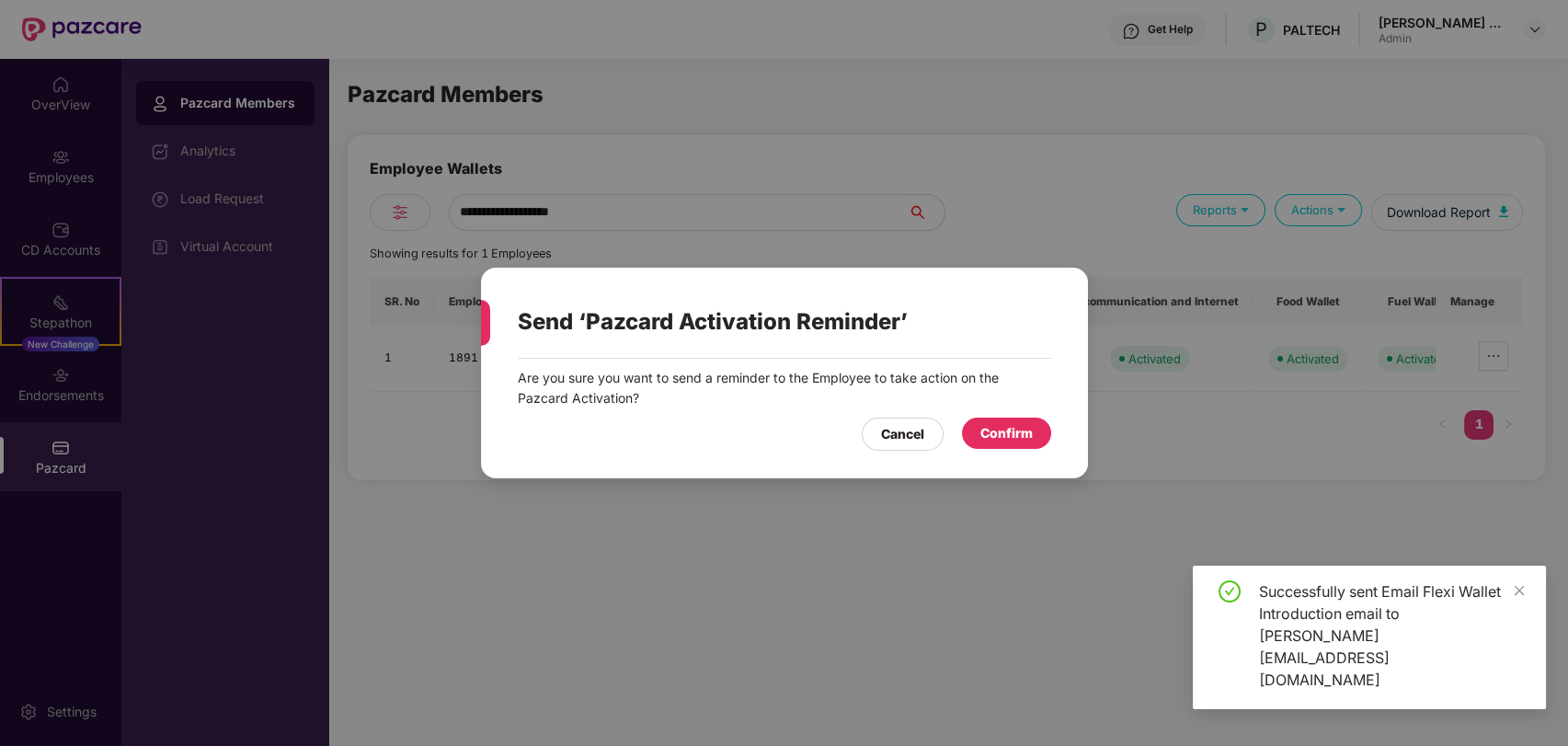
click at [1031, 433] on div "Confirm" at bounding box center [1006, 432] width 53 height 20
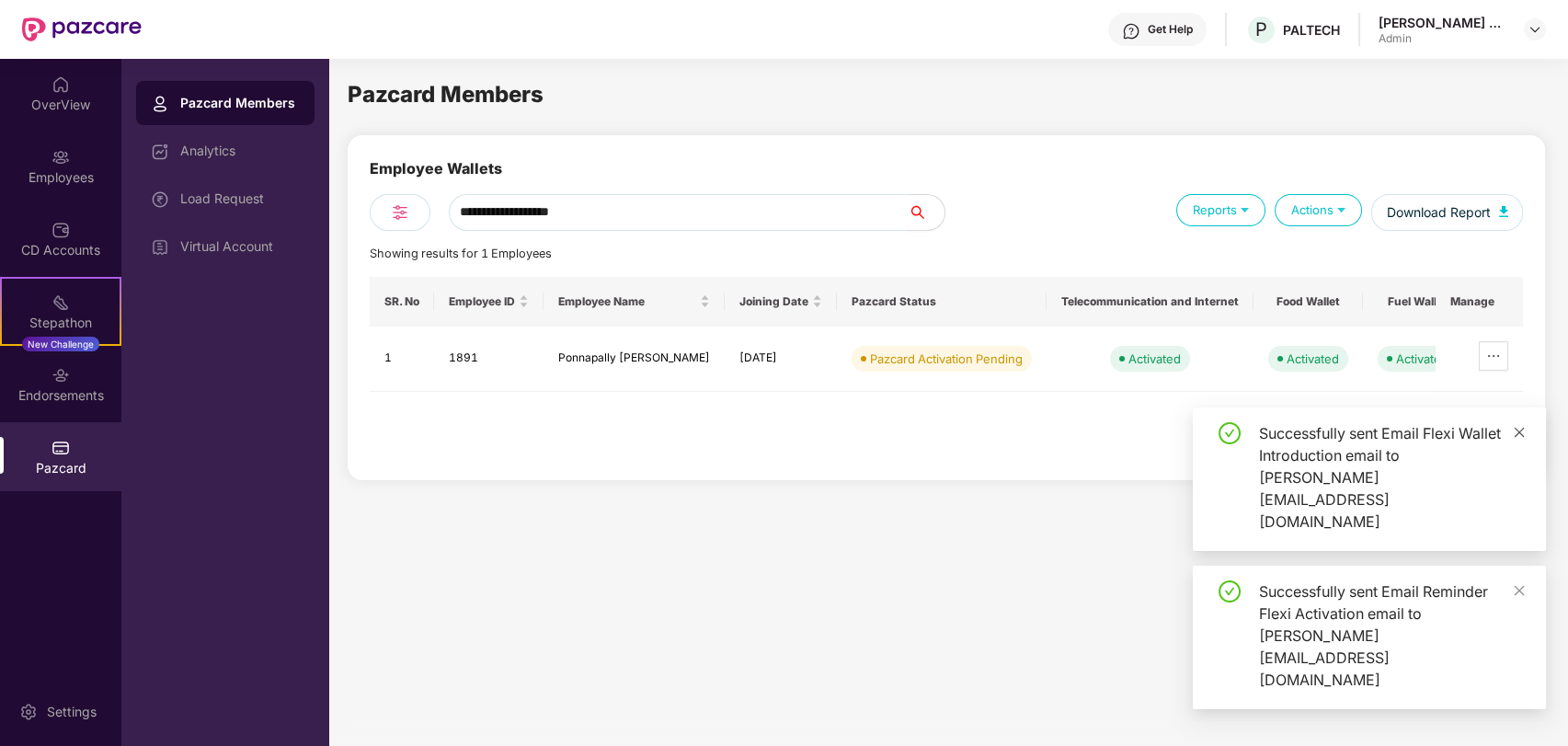
click at [1515, 436] on icon "close" at bounding box center [1519, 431] width 11 height 11
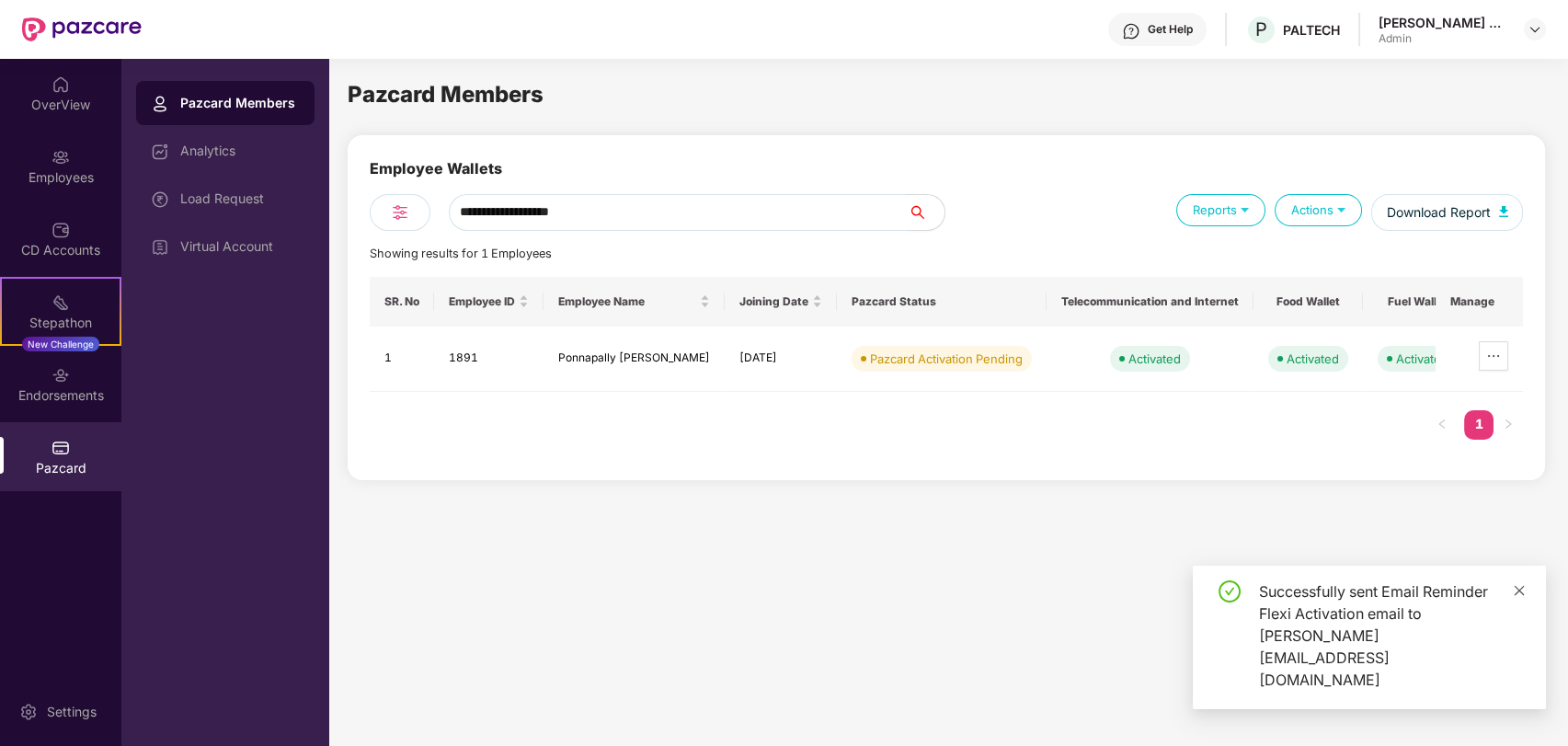
click at [1517, 596] on icon "close" at bounding box center [1518, 590] width 12 height 12
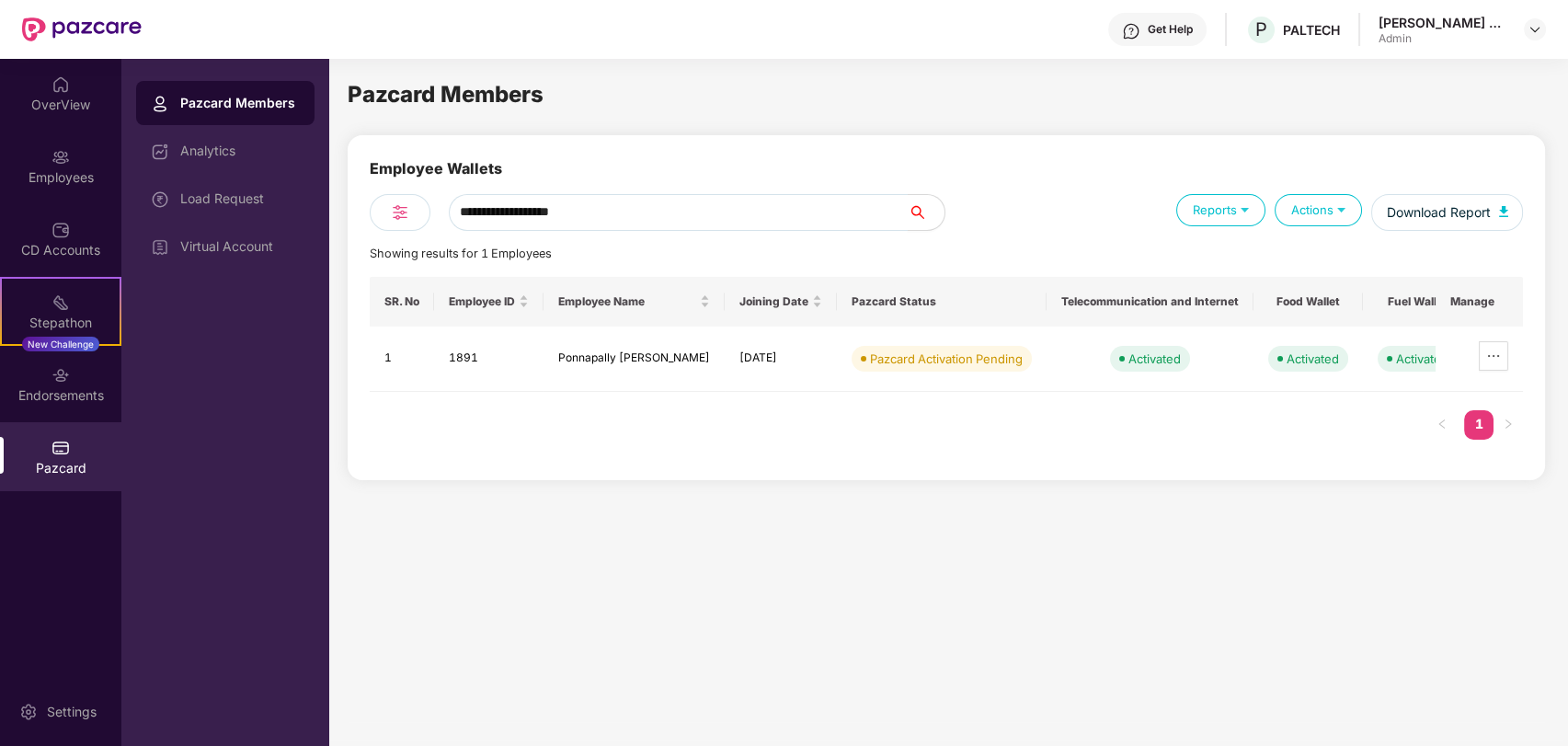
click at [707, 207] on input "**********" at bounding box center [678, 212] width 459 height 36
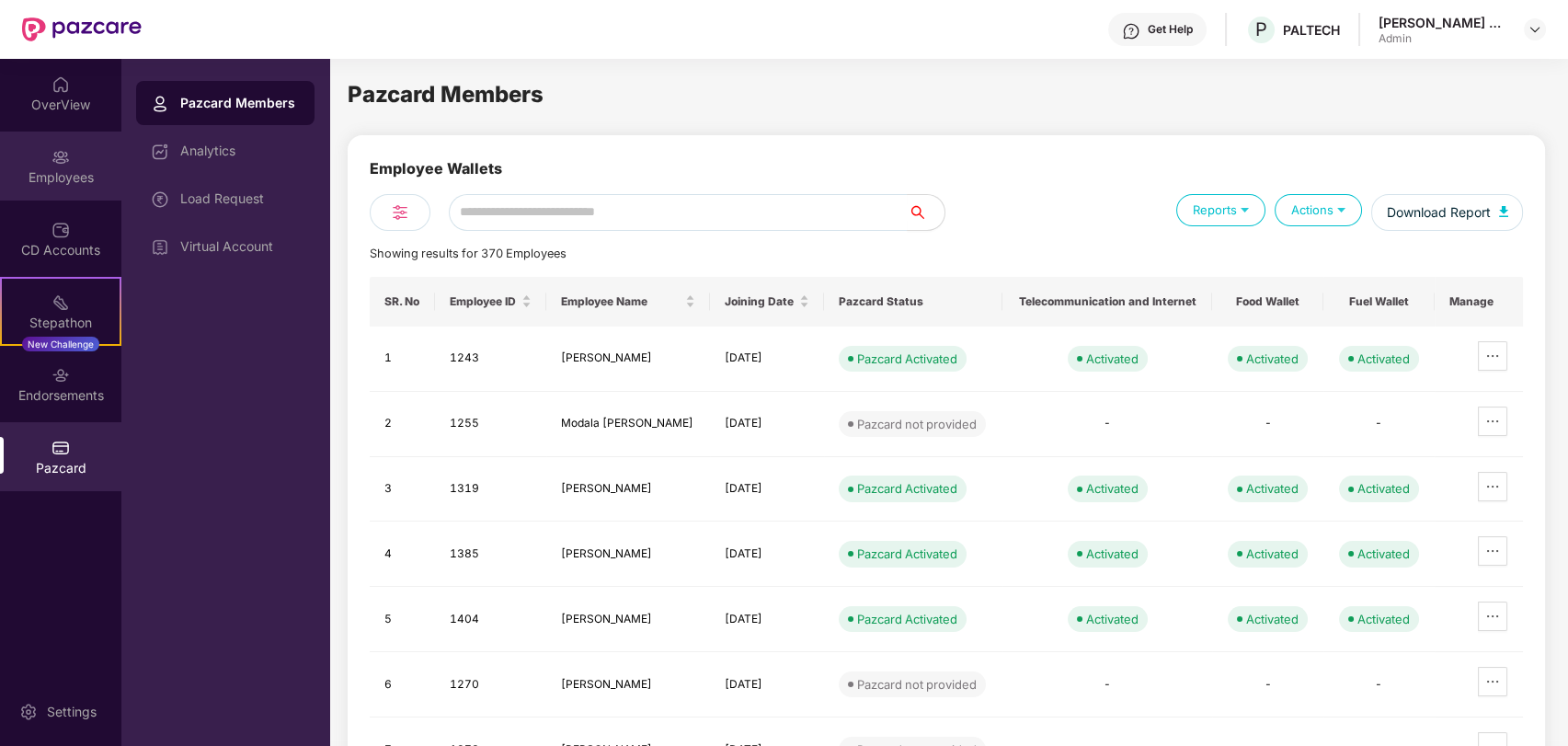
click at [52, 135] on div "Employees" at bounding box center [60, 166] width 122 height 69
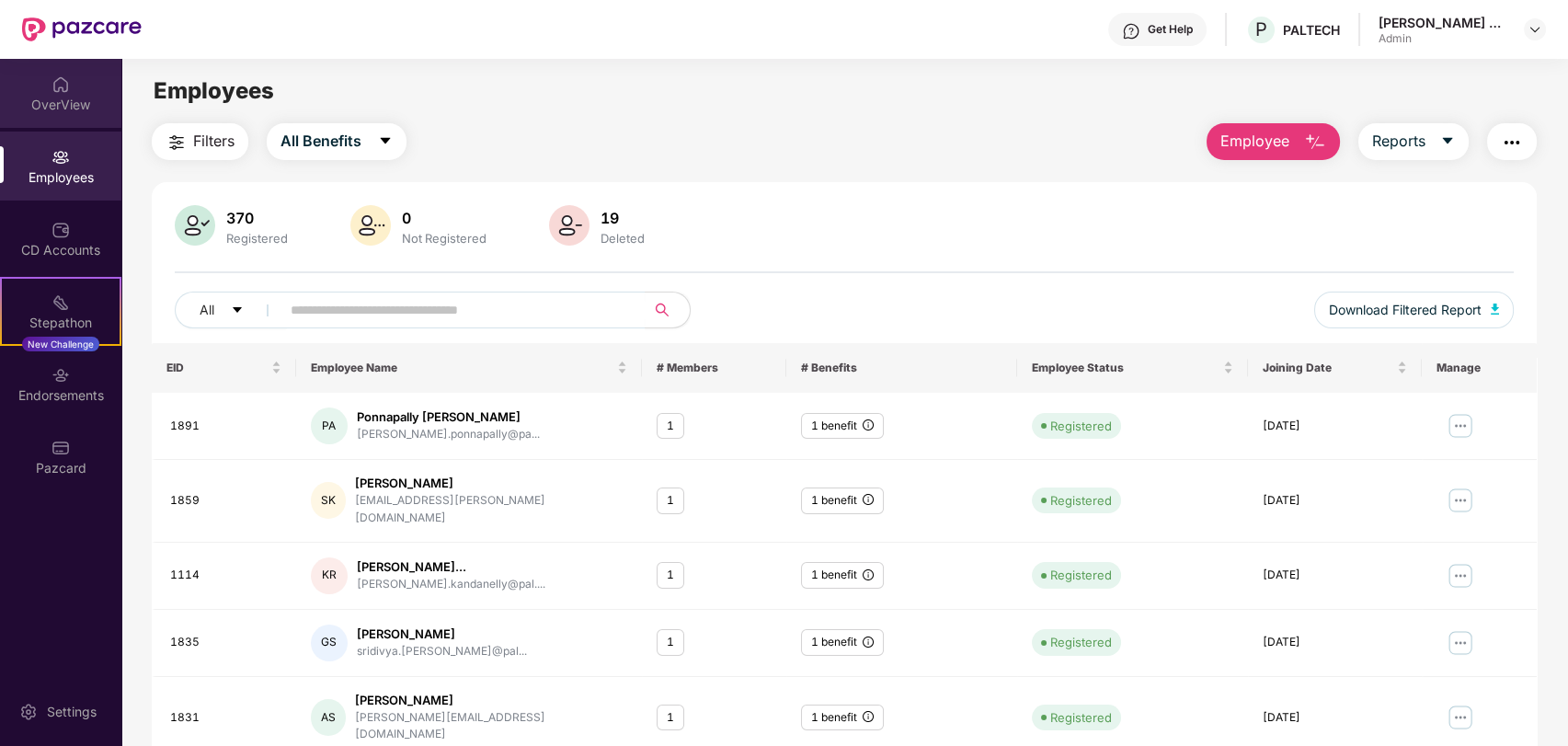
click at [47, 76] on div "OverView" at bounding box center [60, 93] width 122 height 69
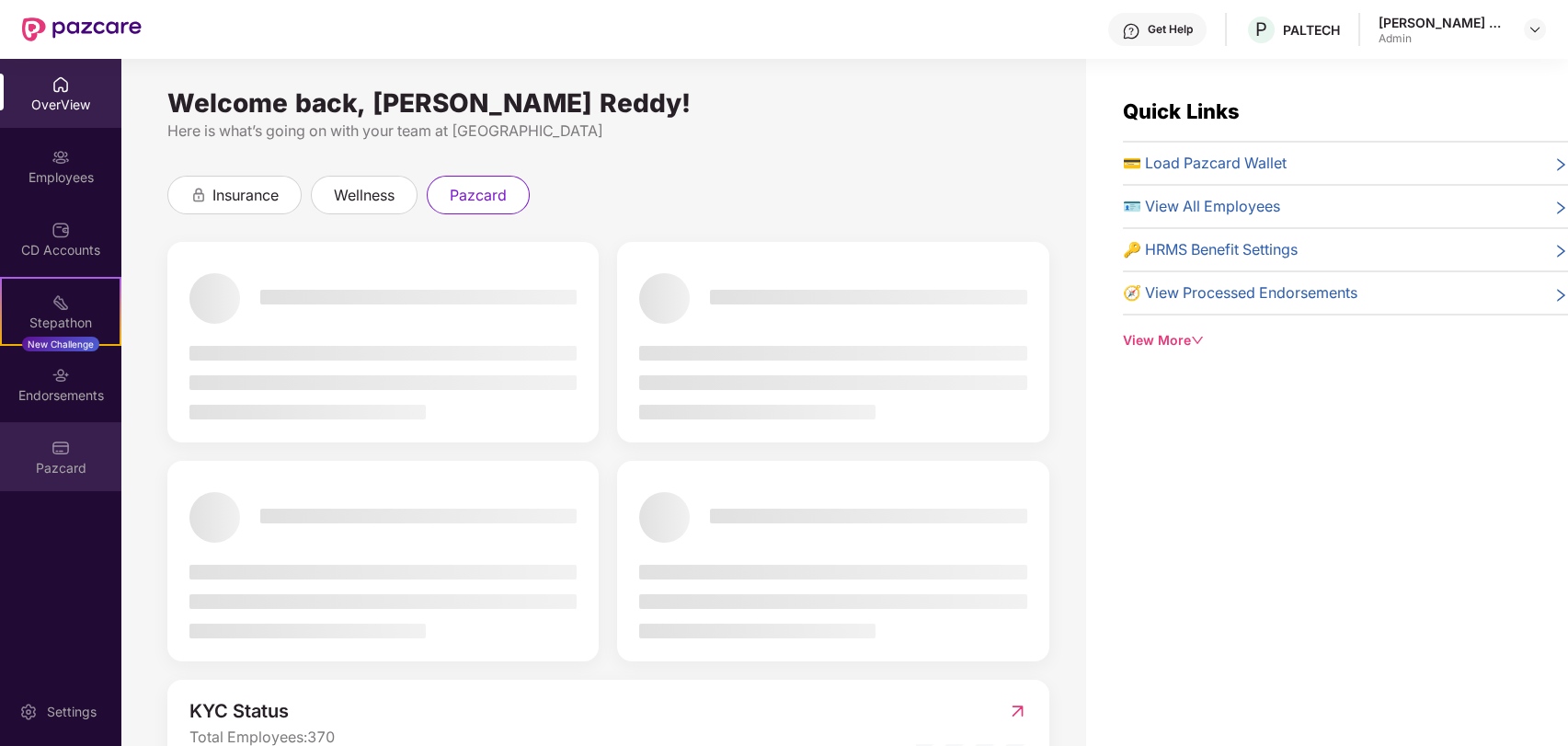
click at [57, 459] on div "Pazcard" at bounding box center [60, 468] width 122 height 18
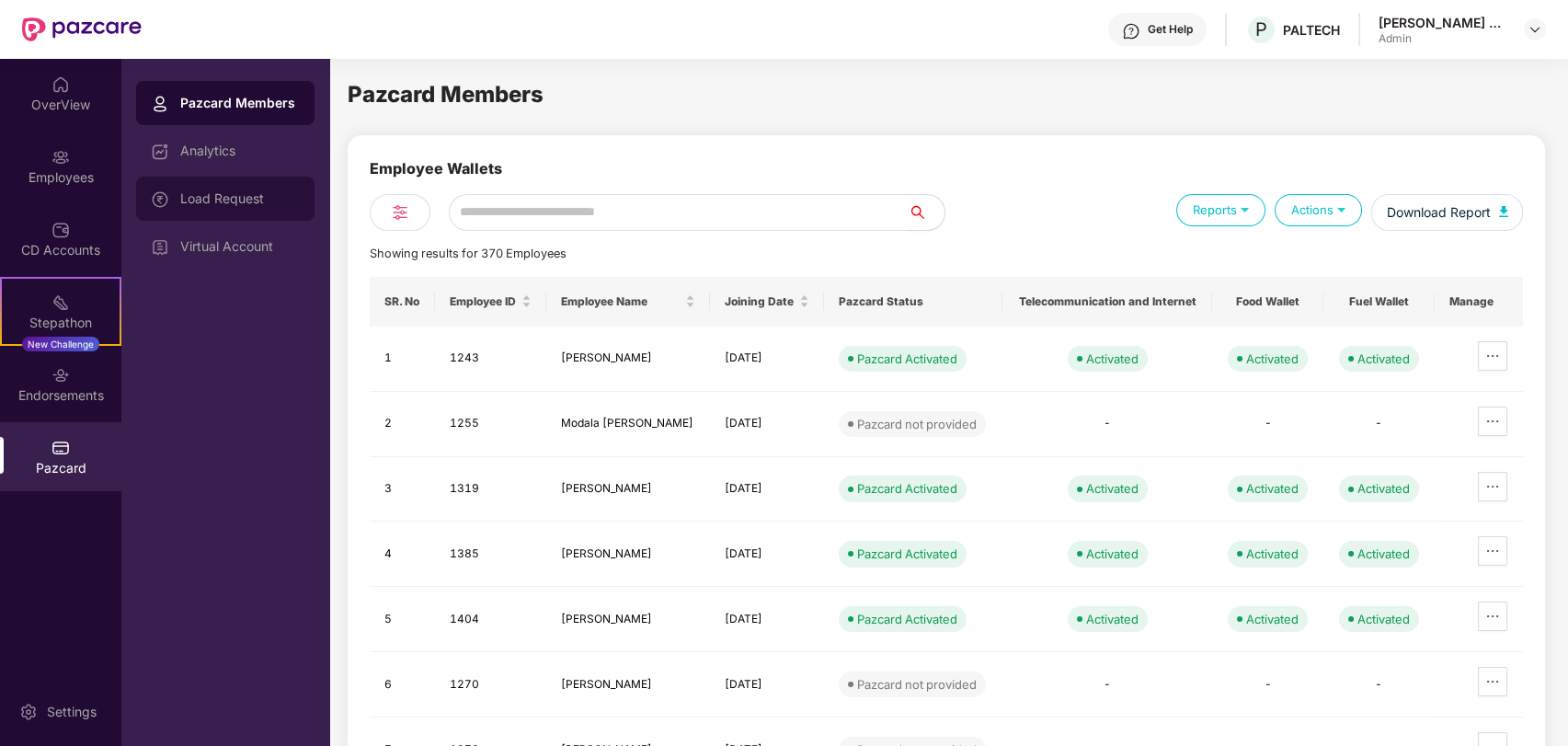
click at [213, 176] on div "Load Request" at bounding box center [225, 198] width 178 height 44
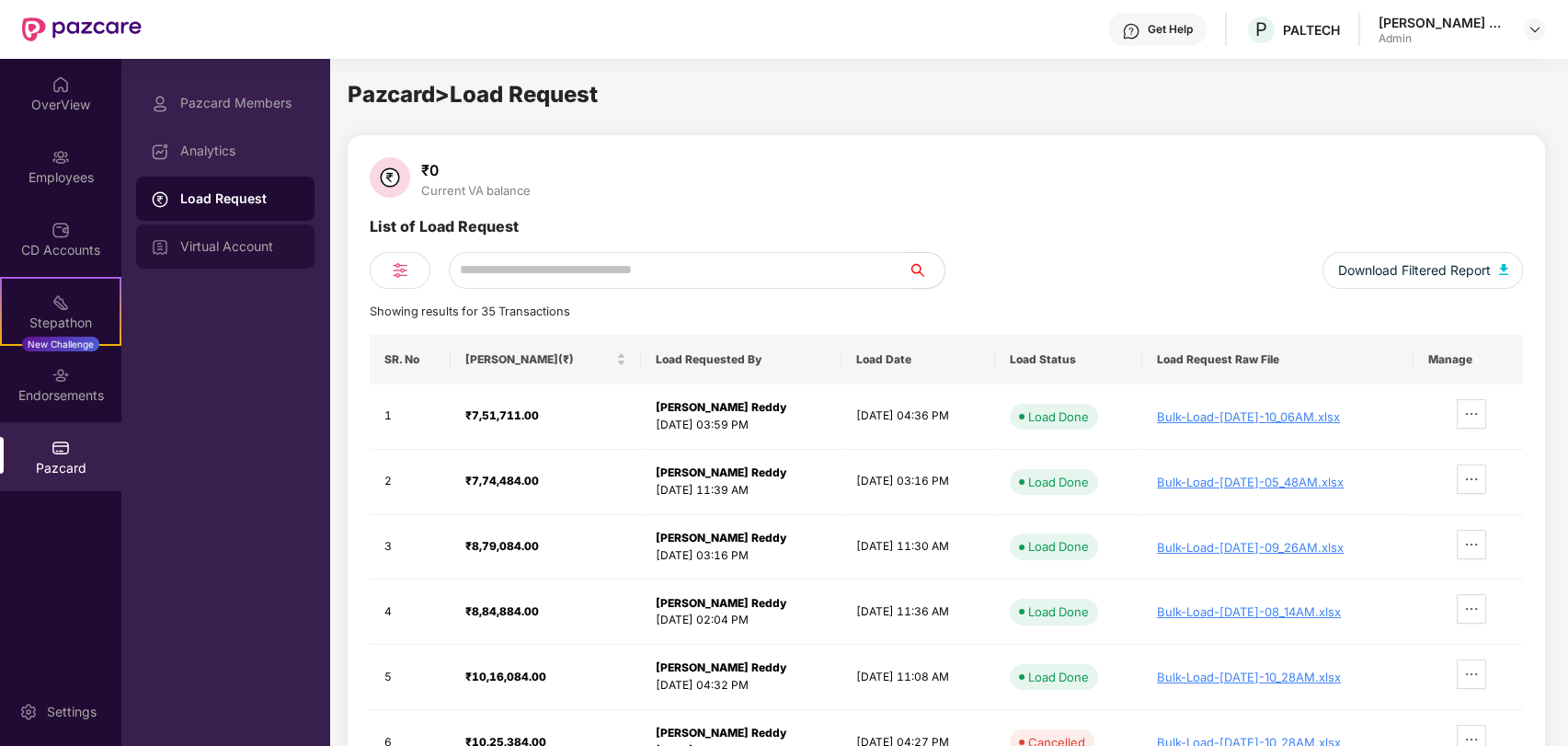
click at [197, 258] on div "Virtual Account" at bounding box center [225, 246] width 178 height 44
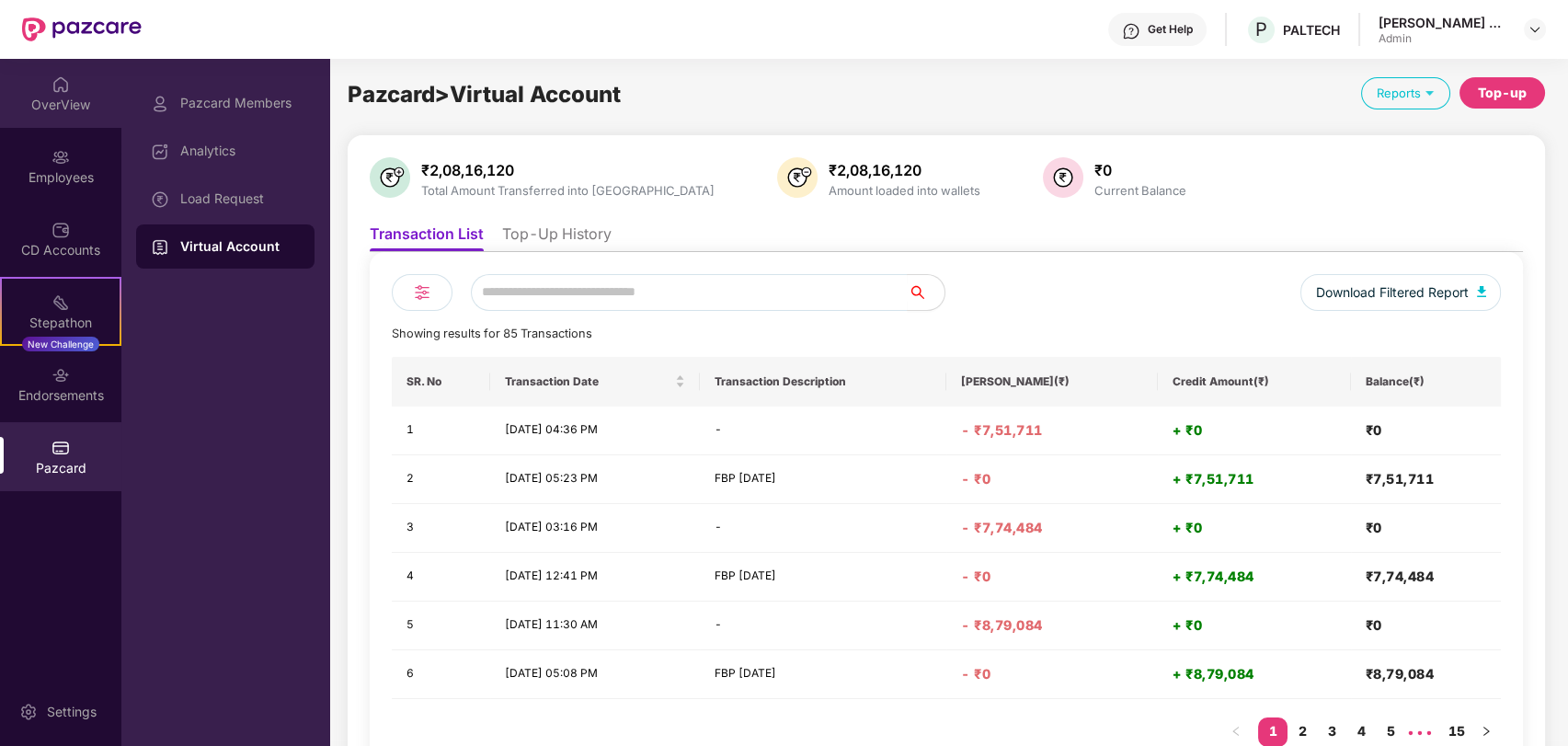
click at [52, 117] on div "OverView" at bounding box center [60, 93] width 122 height 69
